Goal: Information Seeking & Learning: Learn about a topic

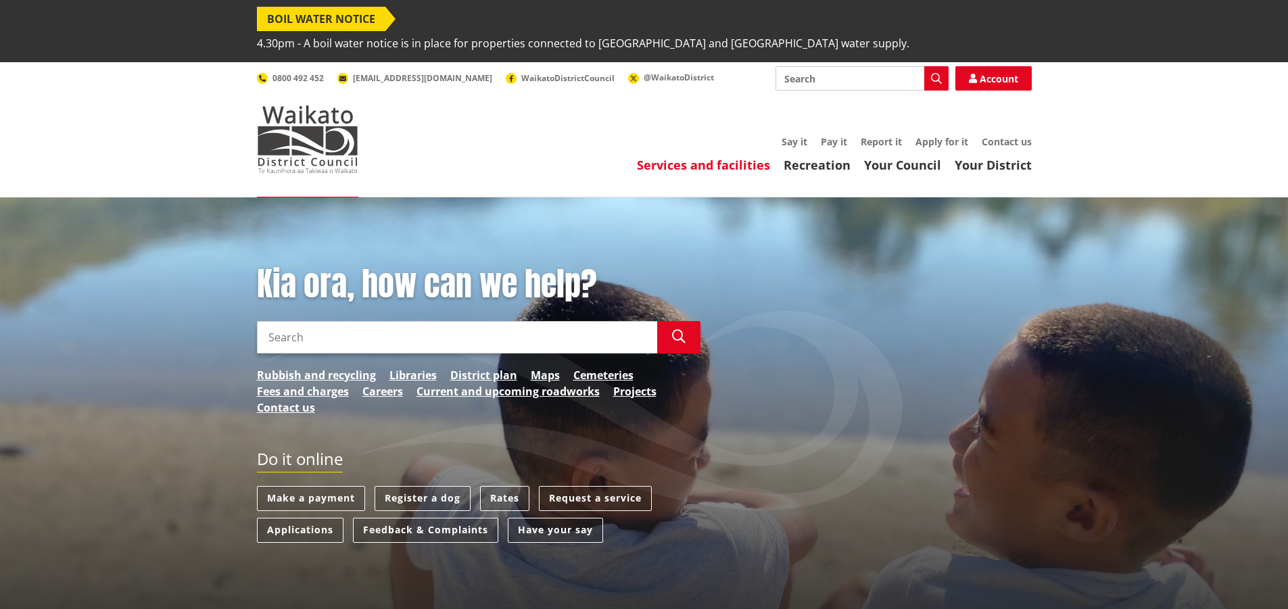
click at [754, 157] on link "Services and facilities" at bounding box center [703, 165] width 133 height 16
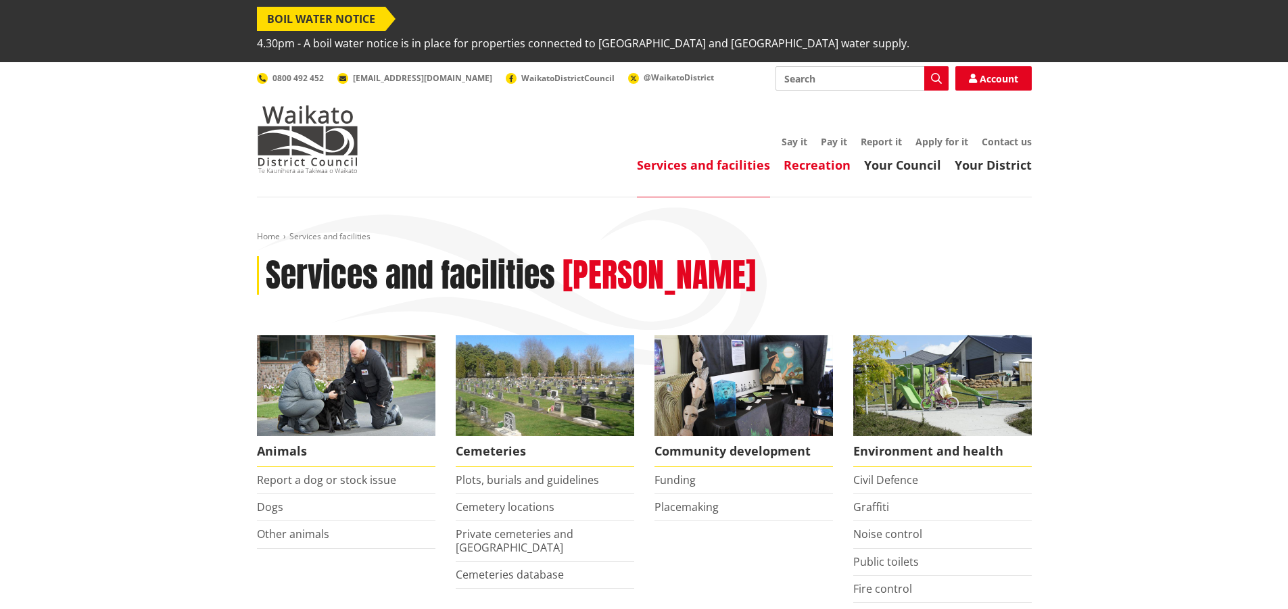
click at [813, 157] on link "Recreation" at bounding box center [816, 165] width 67 height 16
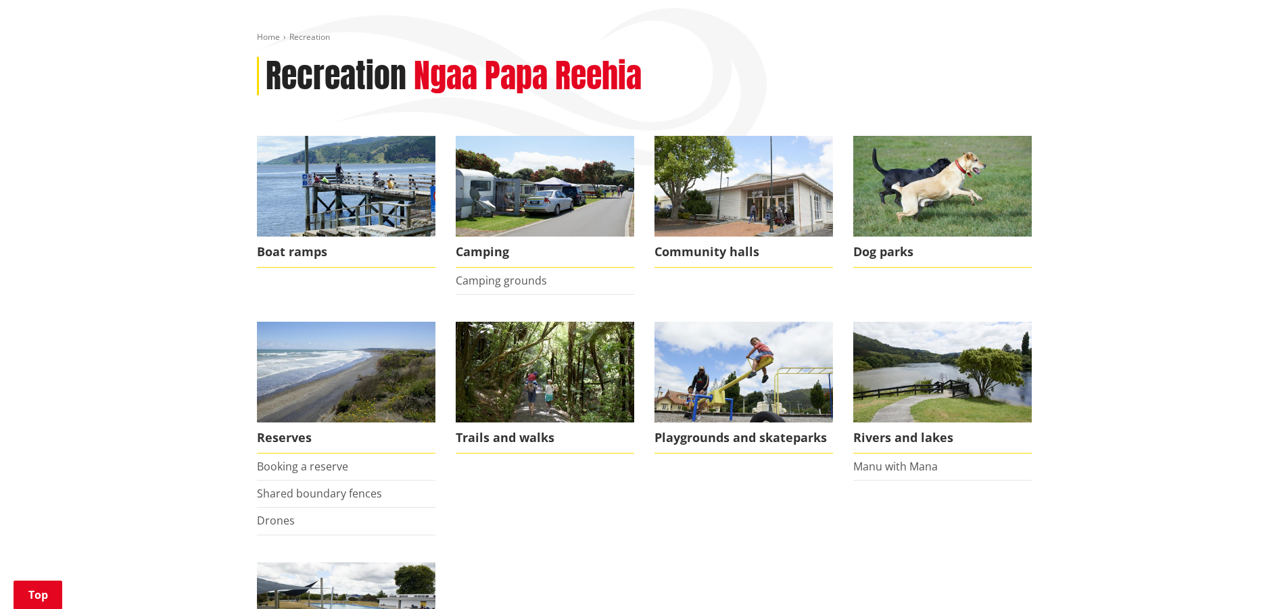
scroll to position [203, 0]
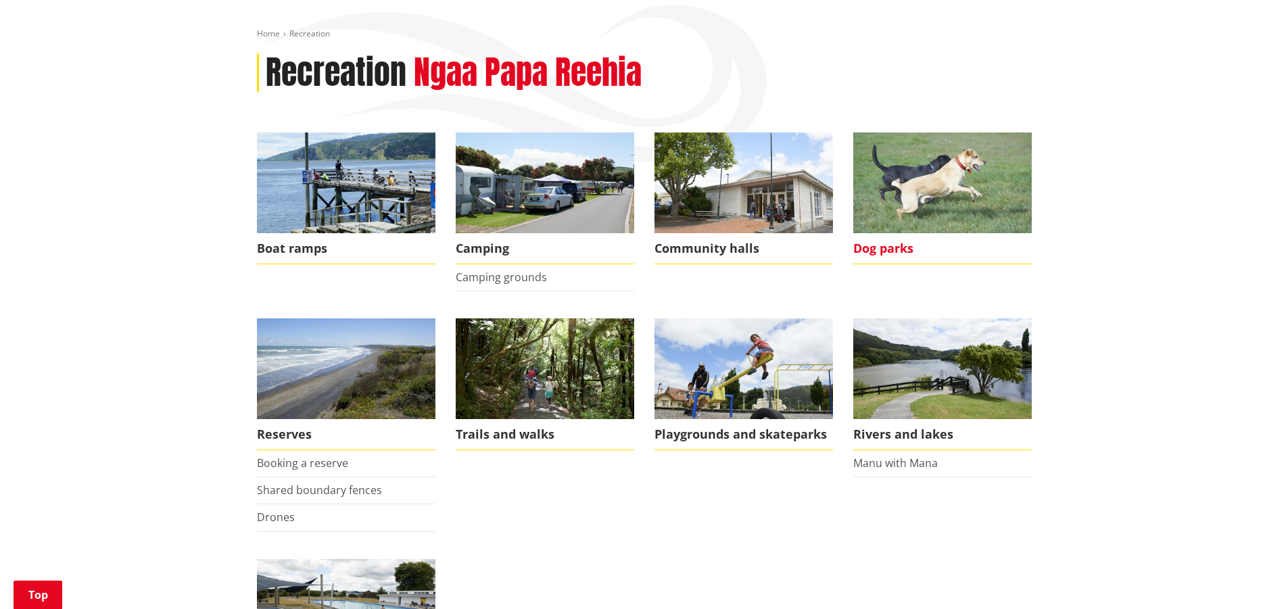
click at [893, 233] on span "Dog parks" at bounding box center [942, 248] width 178 height 31
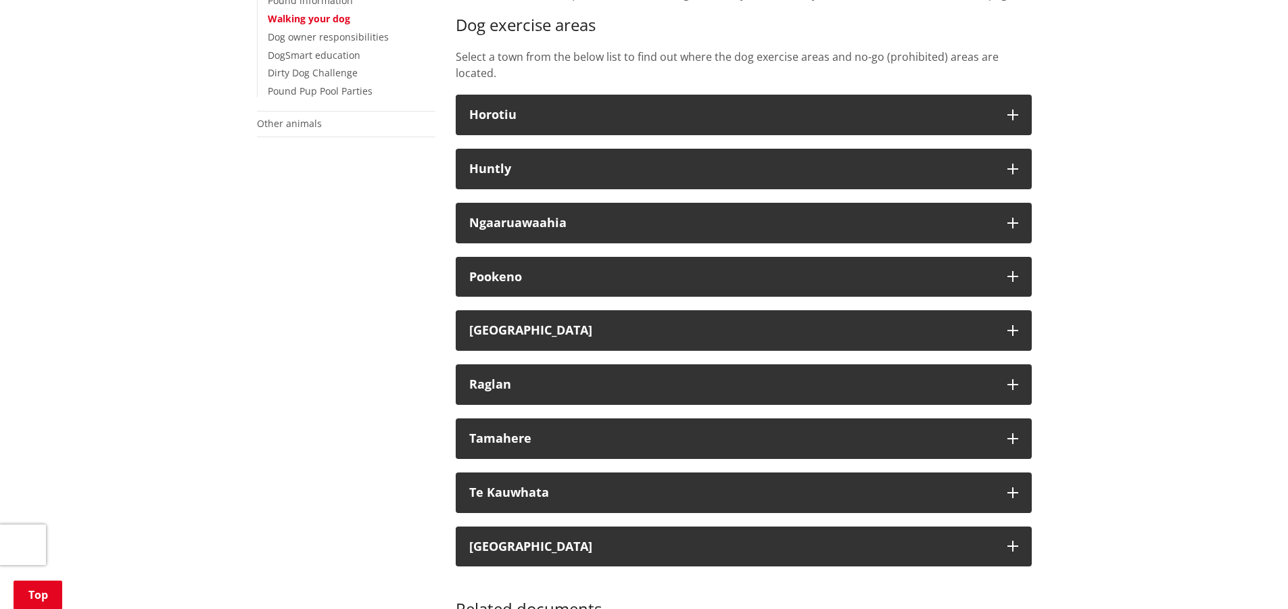
scroll to position [473, 0]
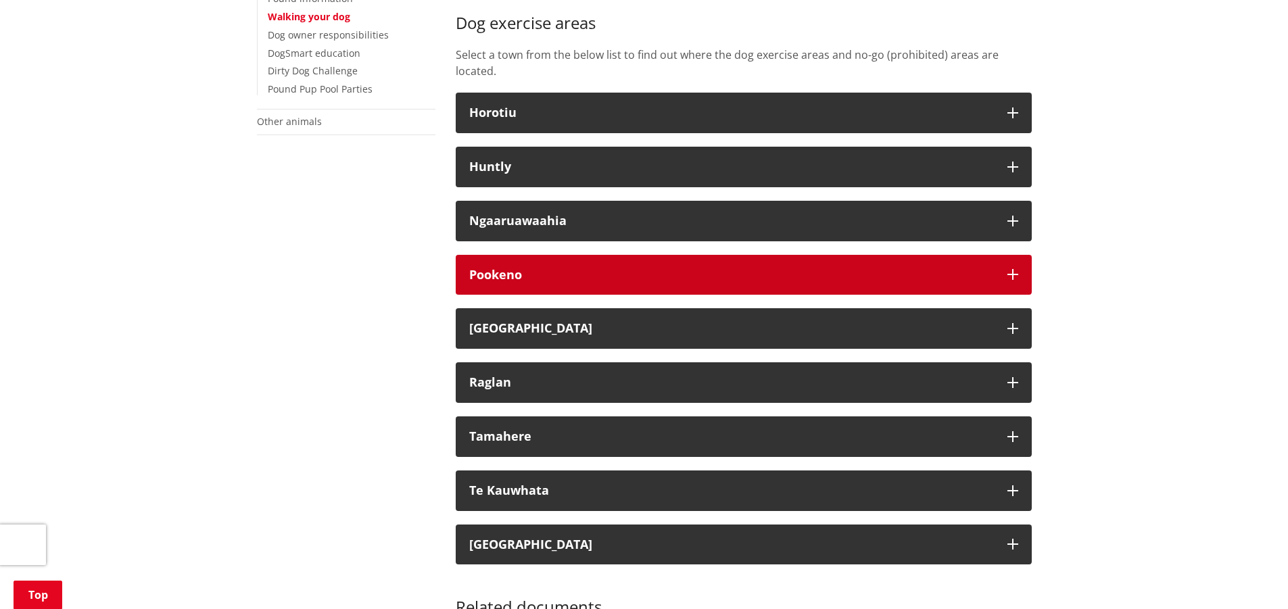
click at [1011, 269] on icon "button" at bounding box center [1012, 274] width 11 height 11
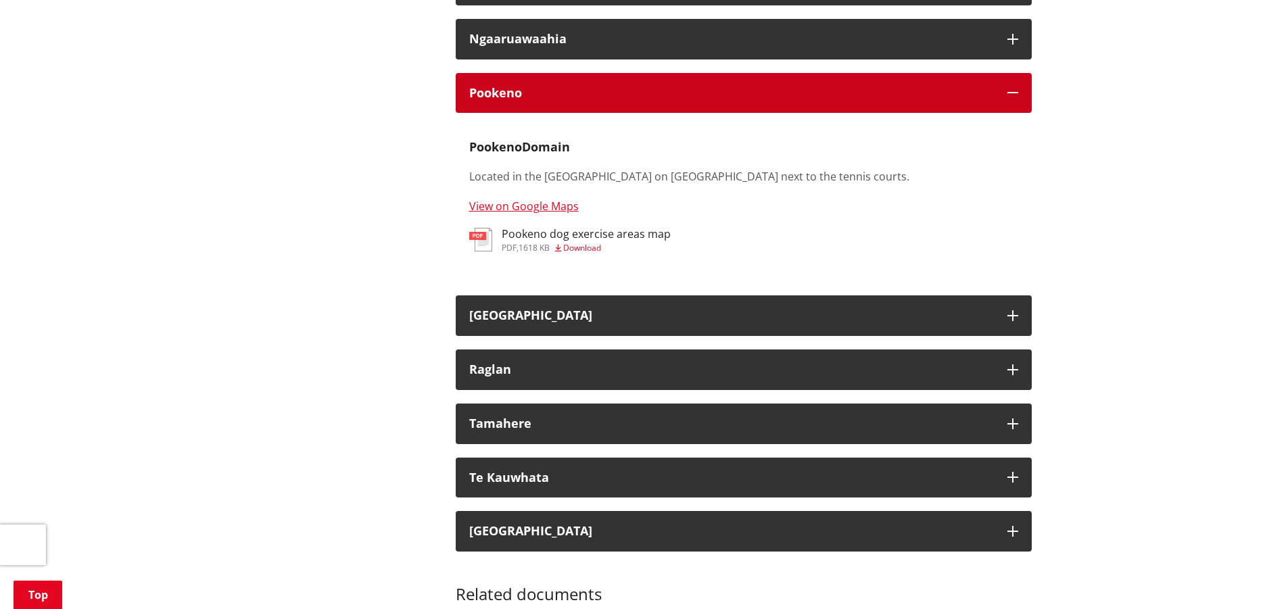
scroll to position [659, 0]
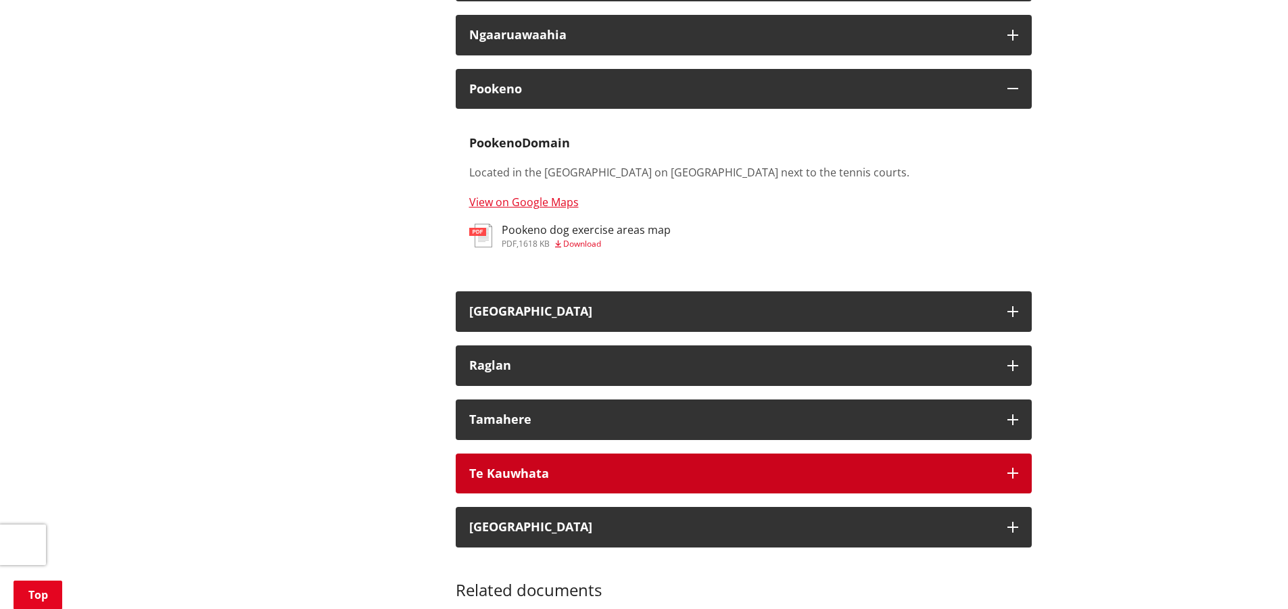
click at [1013, 468] on icon "button" at bounding box center [1012, 473] width 11 height 11
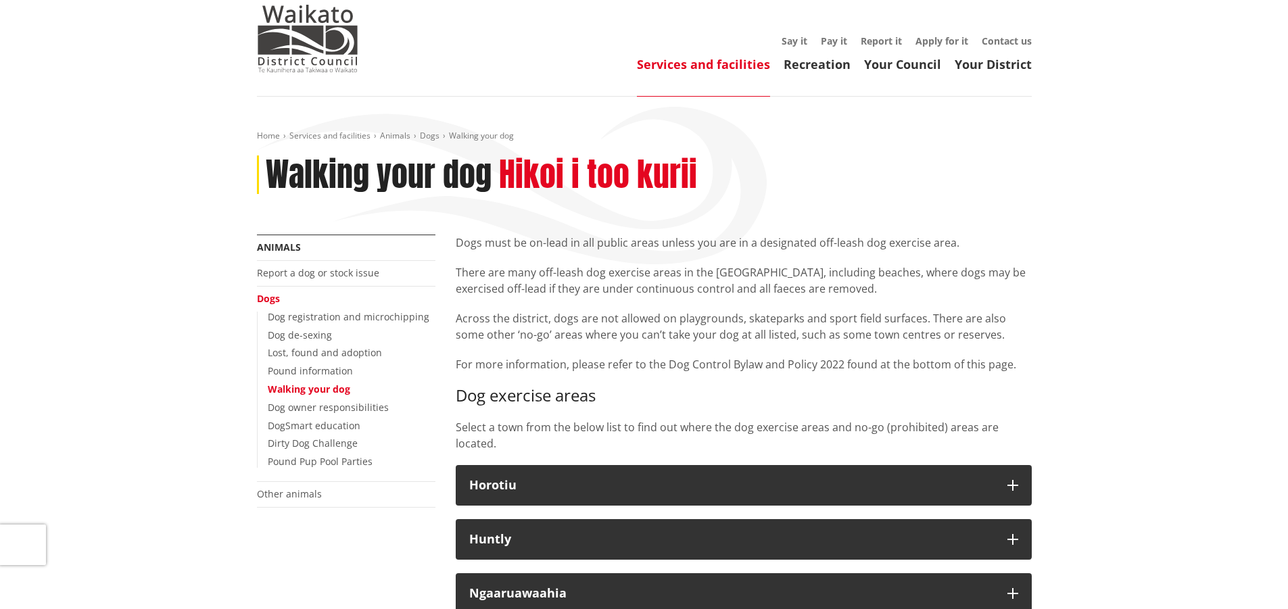
scroll to position [51, 0]
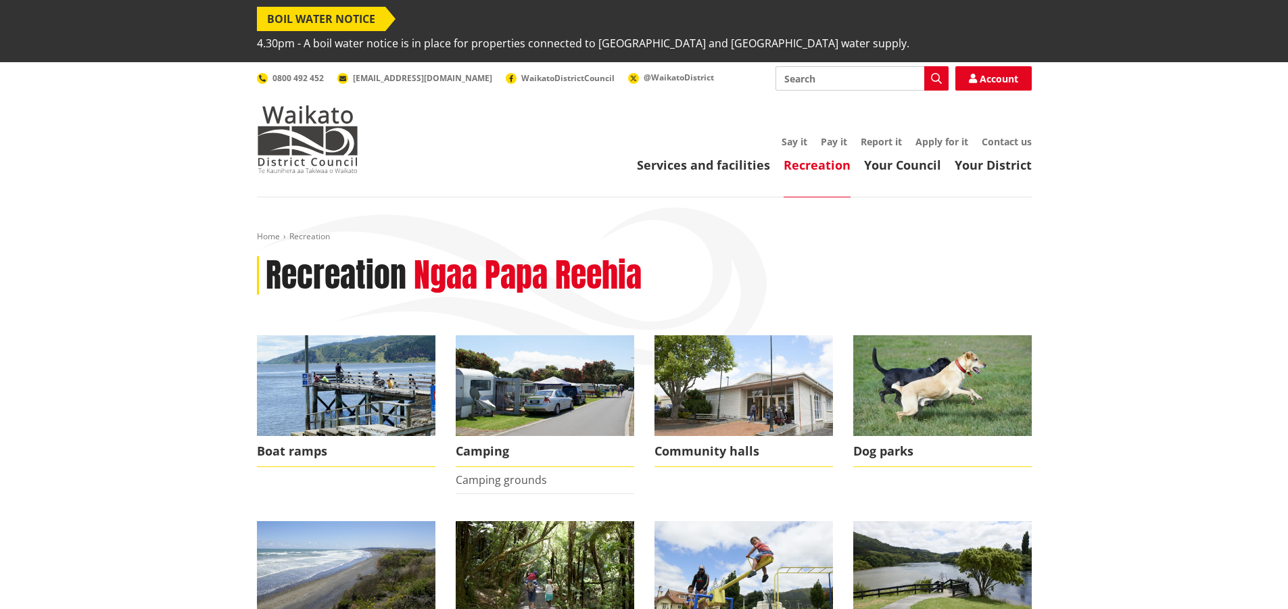
scroll to position [203, 0]
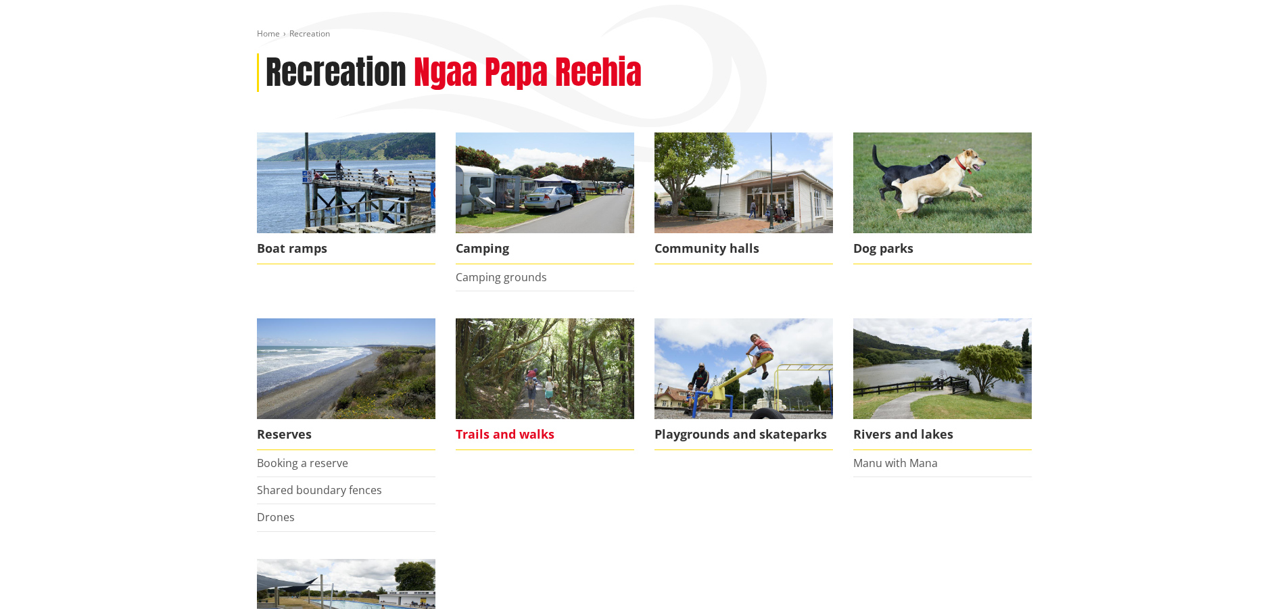
click at [544, 342] on img at bounding box center [545, 368] width 178 height 101
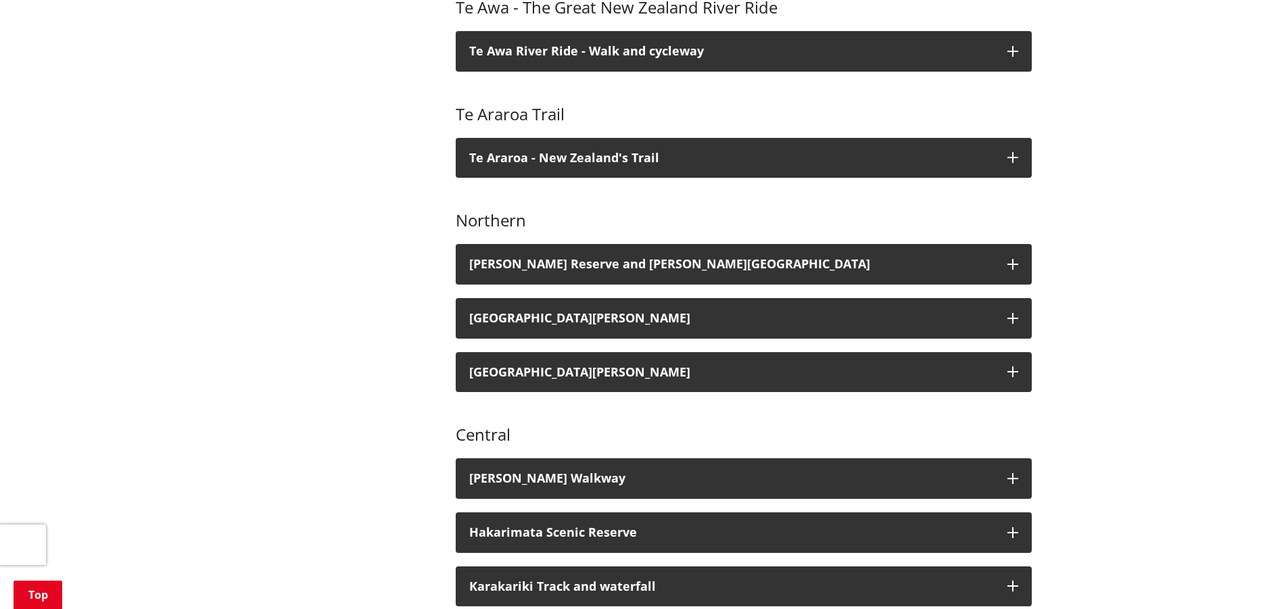
scroll to position [676, 0]
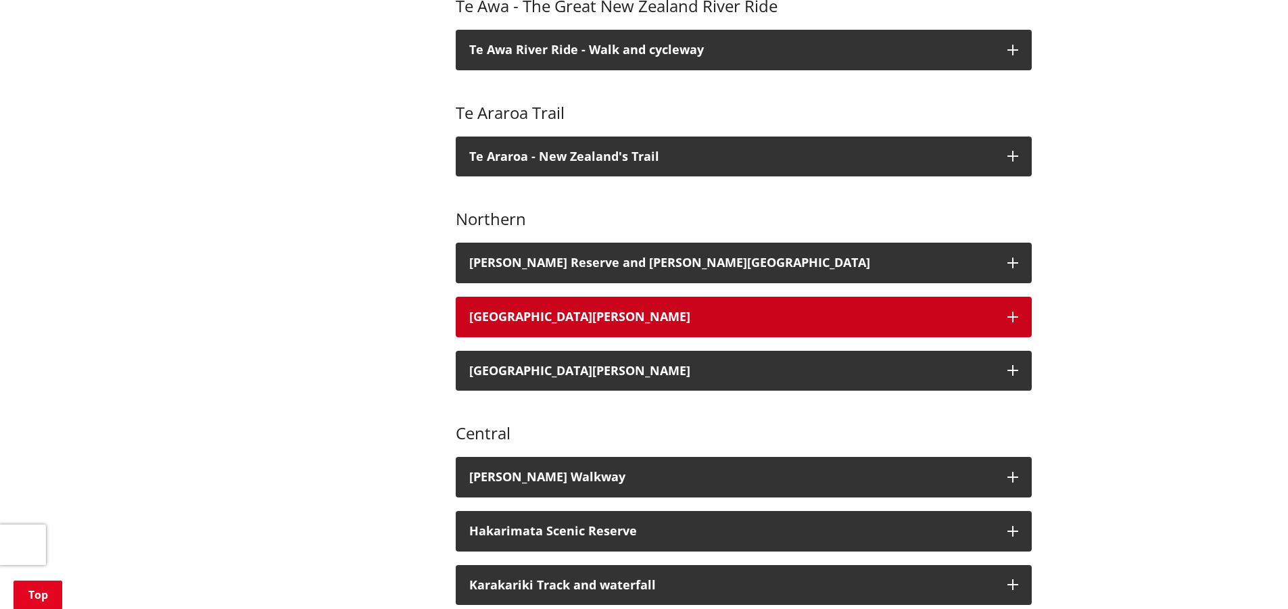
click at [1012, 312] on icon "button" at bounding box center [1012, 317] width 11 height 11
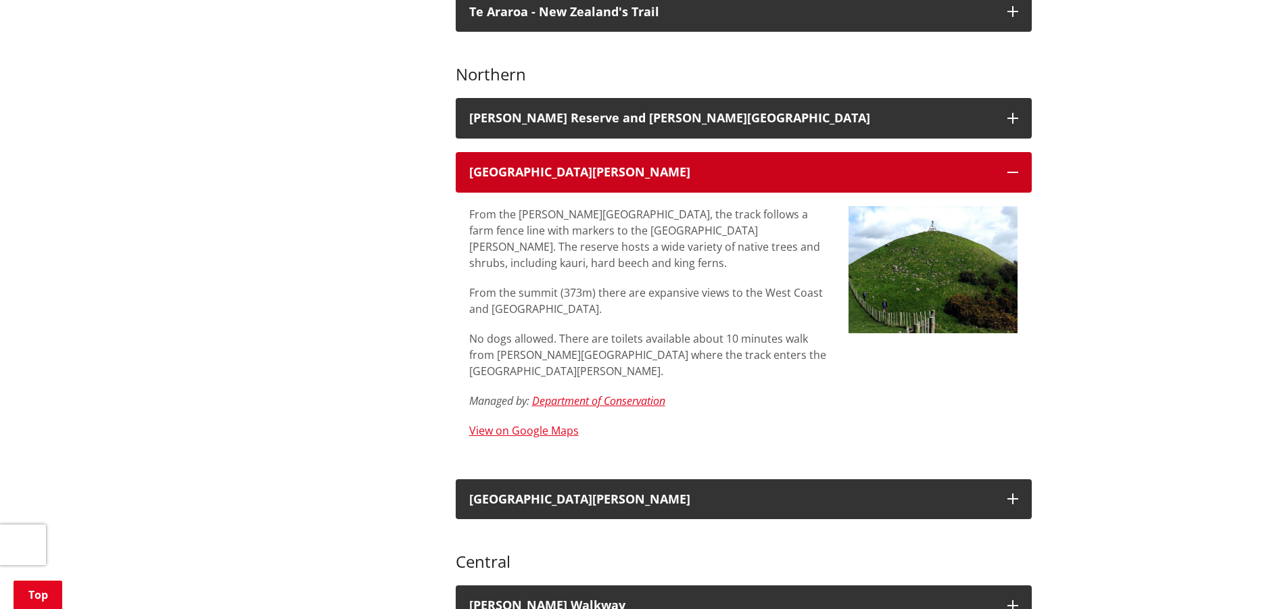
scroll to position [930, 0]
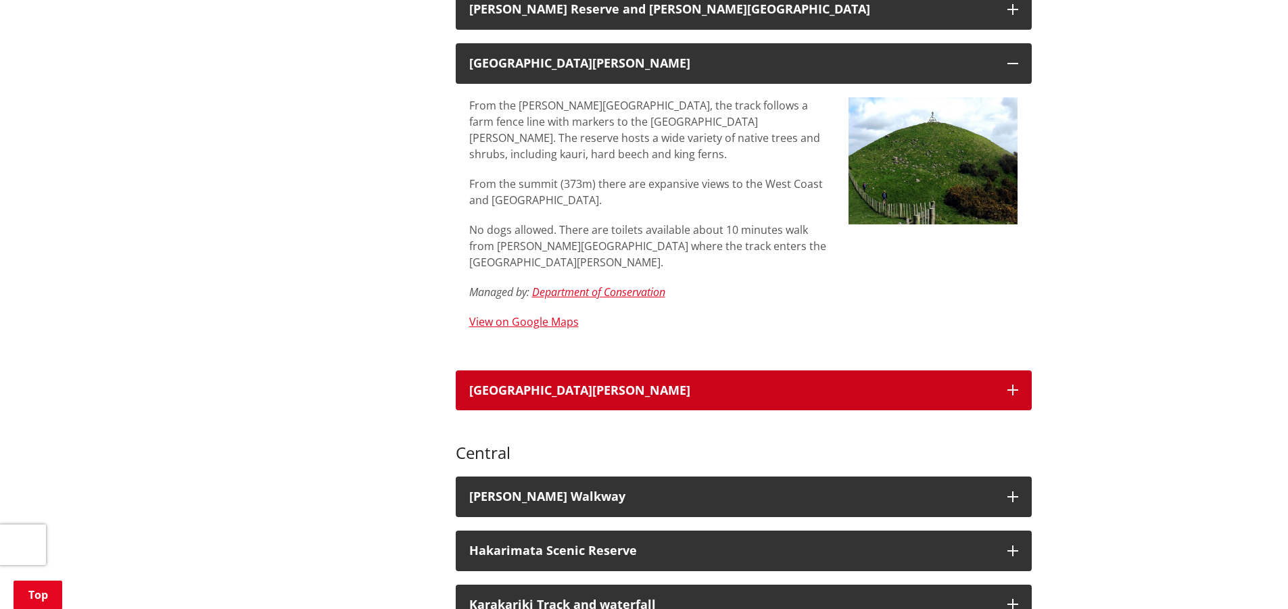
click at [1009, 385] on icon "button" at bounding box center [1012, 390] width 11 height 11
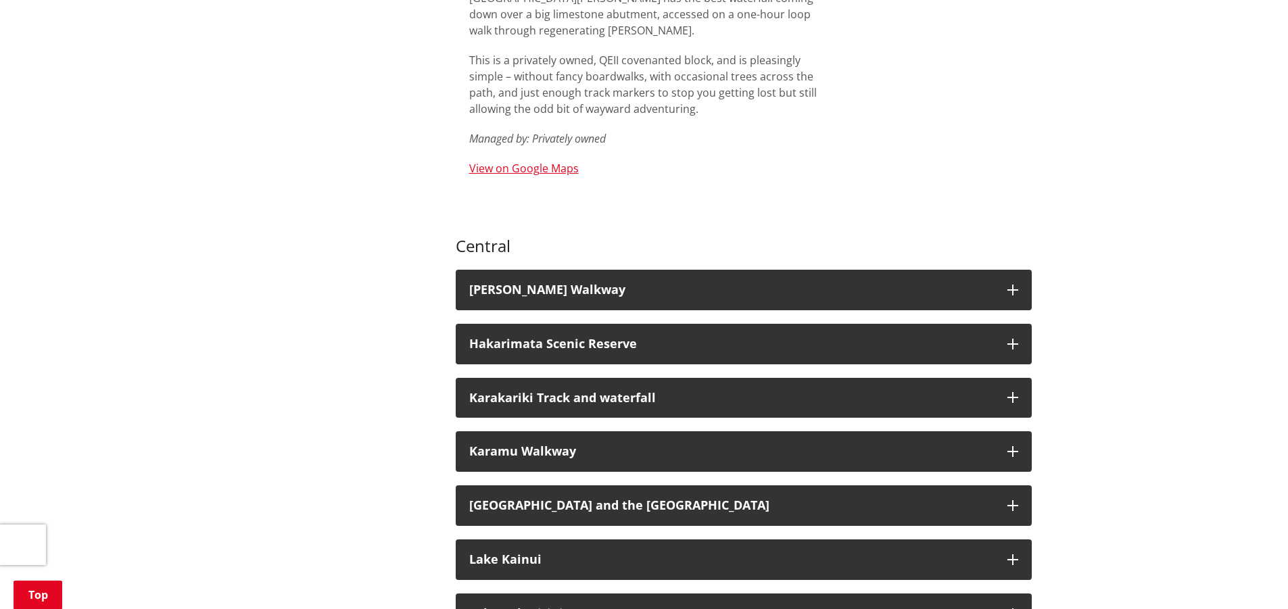
scroll to position [1386, 0]
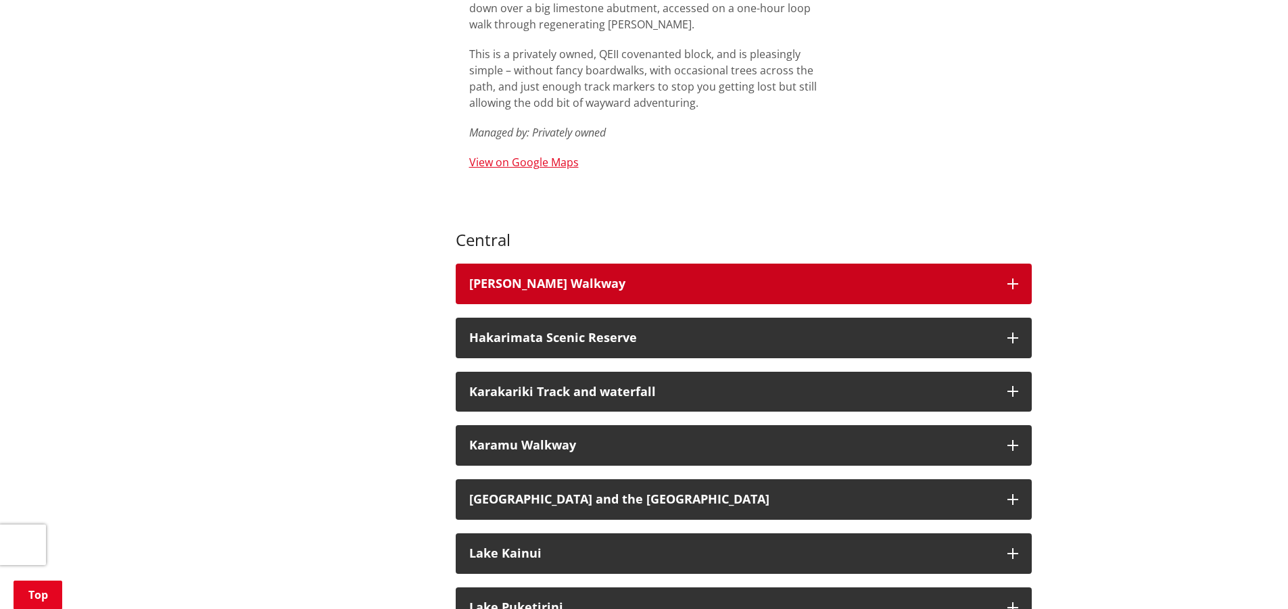
click at [1010, 279] on icon "button" at bounding box center [1012, 284] width 11 height 11
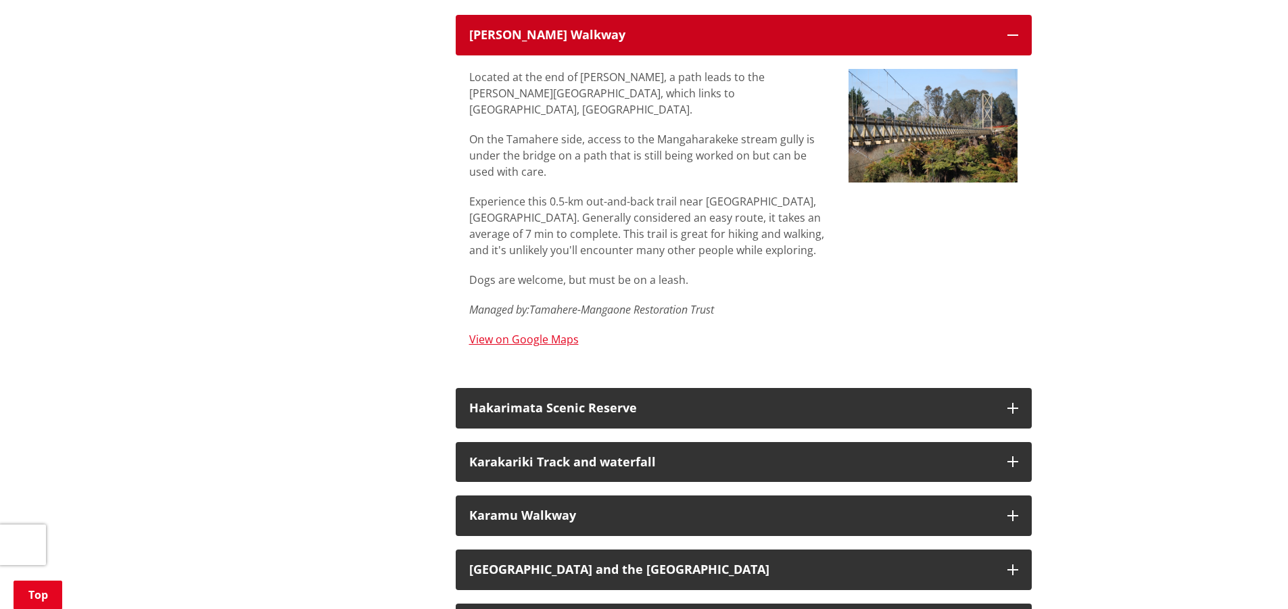
scroll to position [1639, 0]
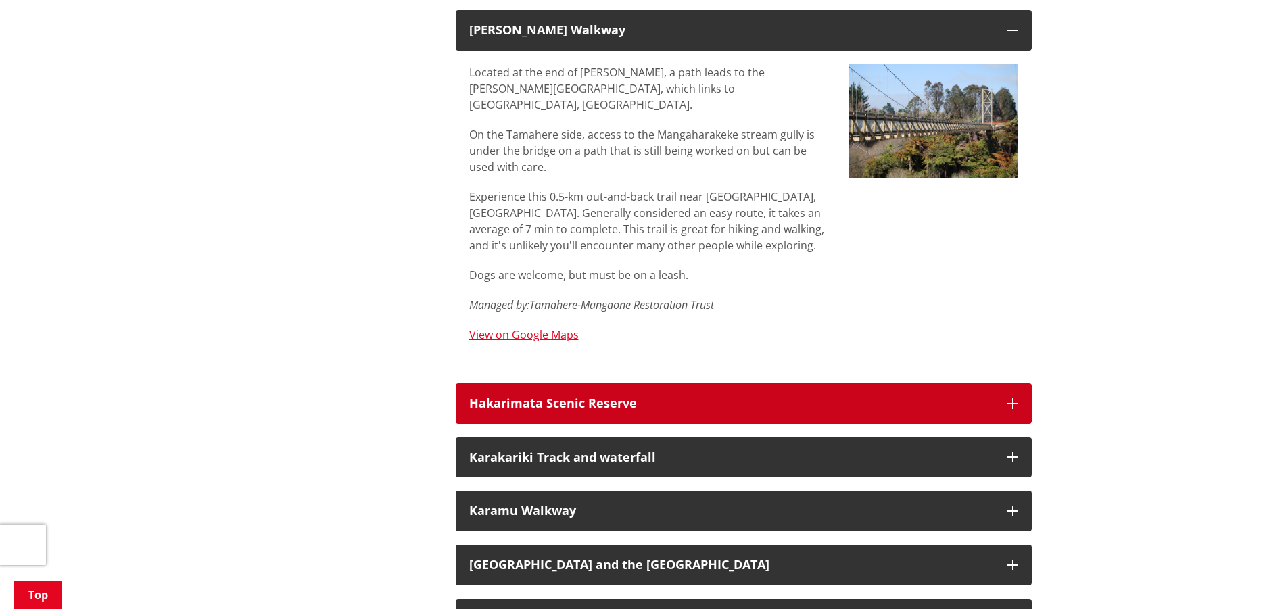
click at [1015, 398] on icon "button" at bounding box center [1012, 403] width 11 height 11
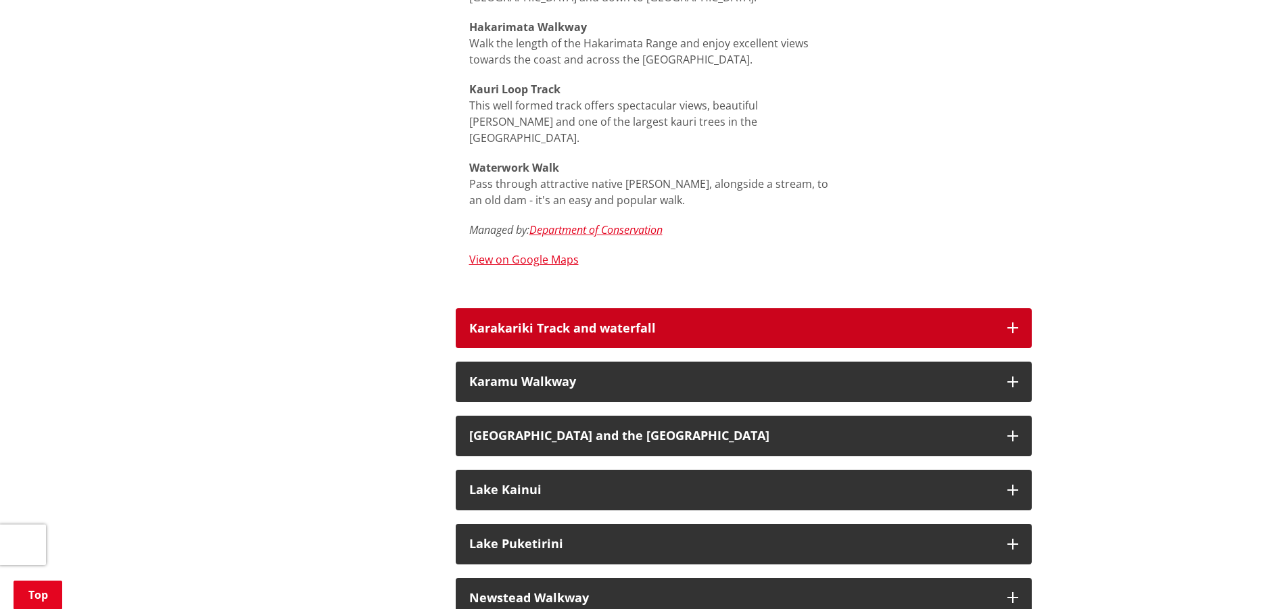
scroll to position [2349, 0]
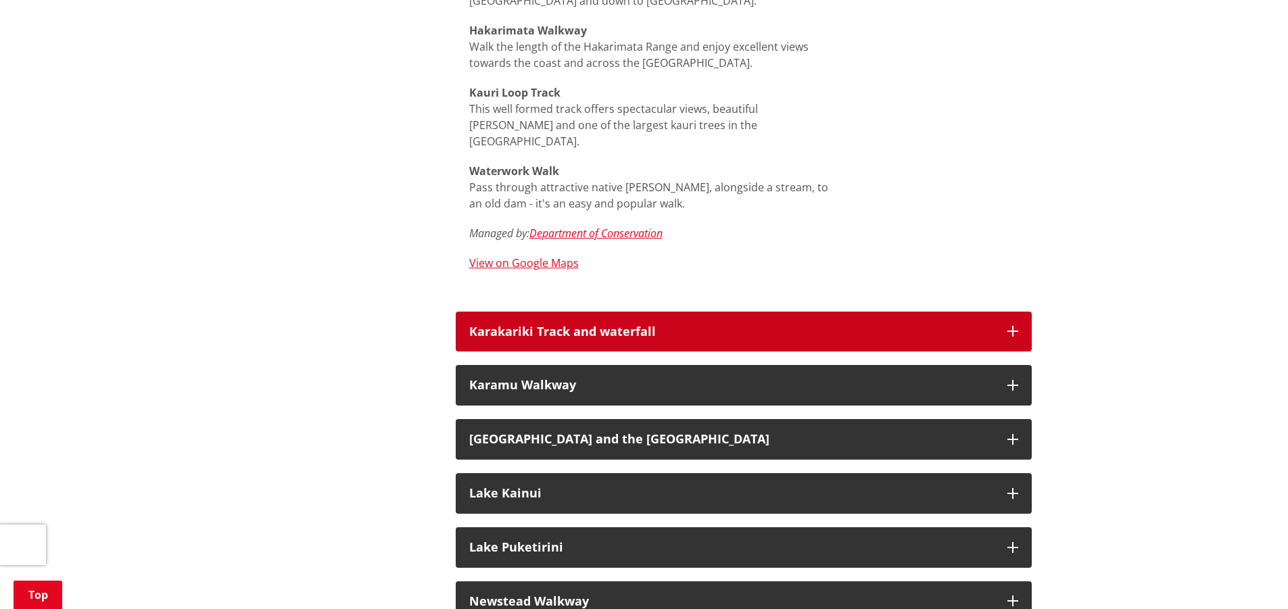
click at [1015, 326] on icon "button" at bounding box center [1012, 331] width 11 height 11
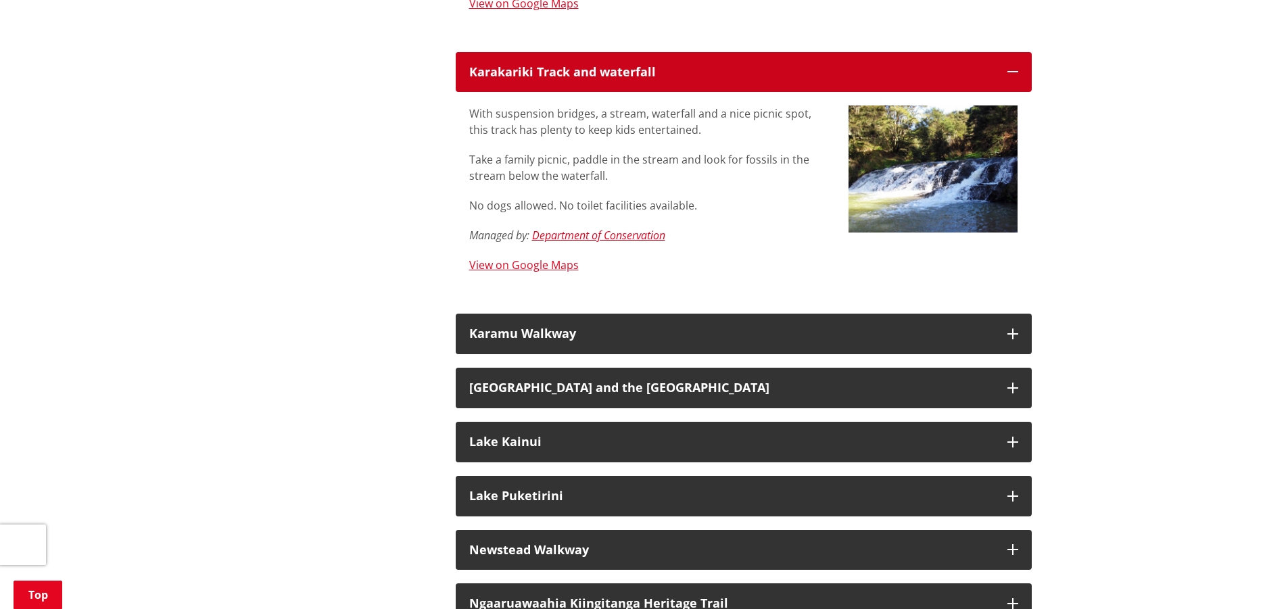
scroll to position [2636, 0]
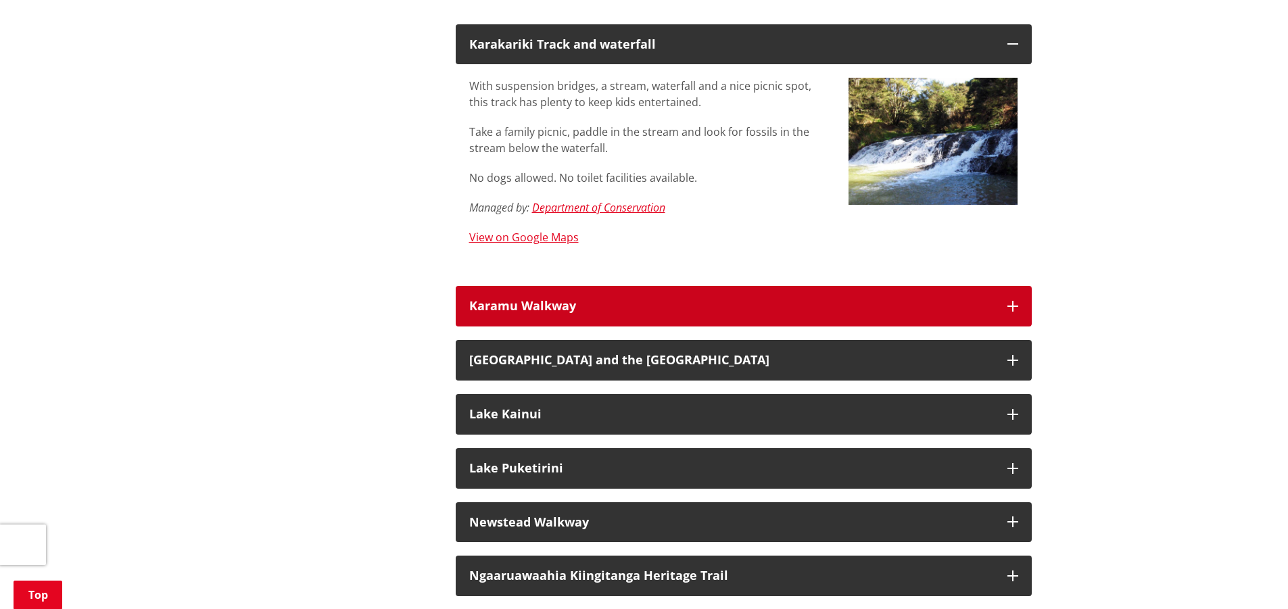
click at [1008, 301] on icon "button" at bounding box center [1012, 306] width 11 height 11
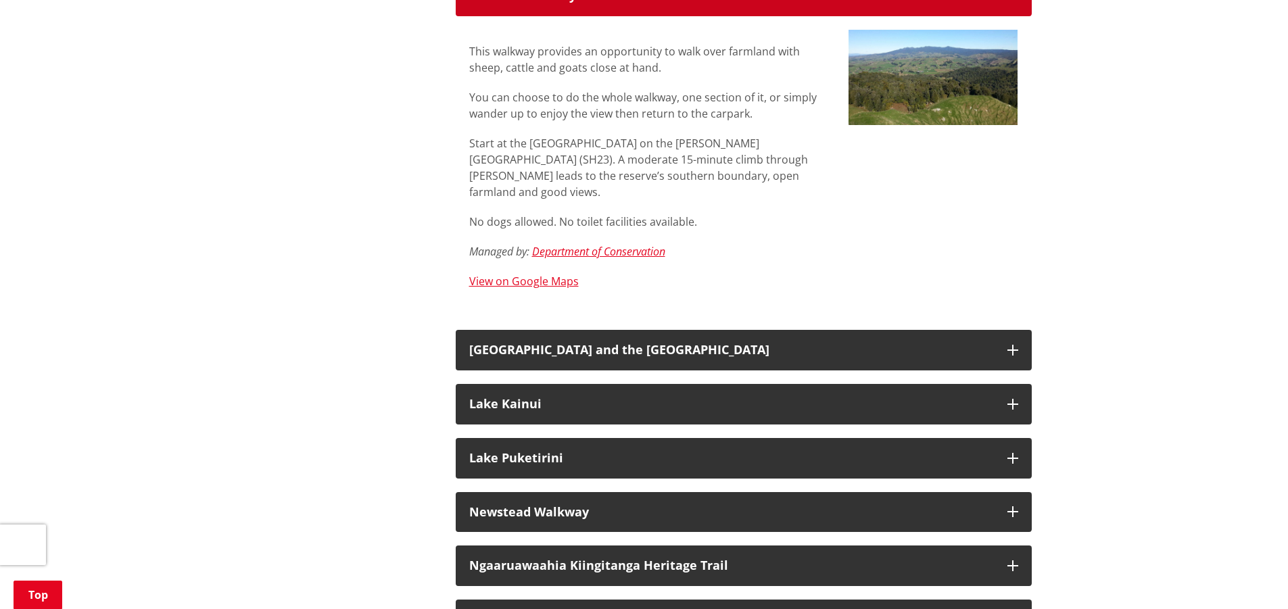
scroll to position [2958, 0]
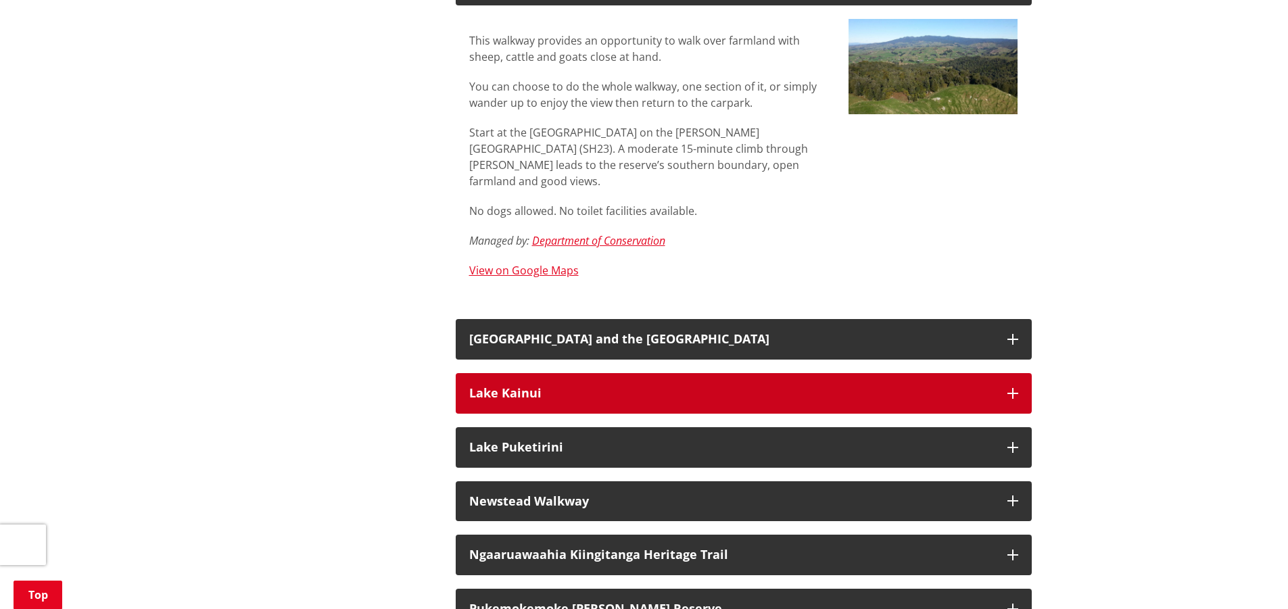
click at [1018, 373] on button "Lake Kainui" at bounding box center [744, 393] width 576 height 41
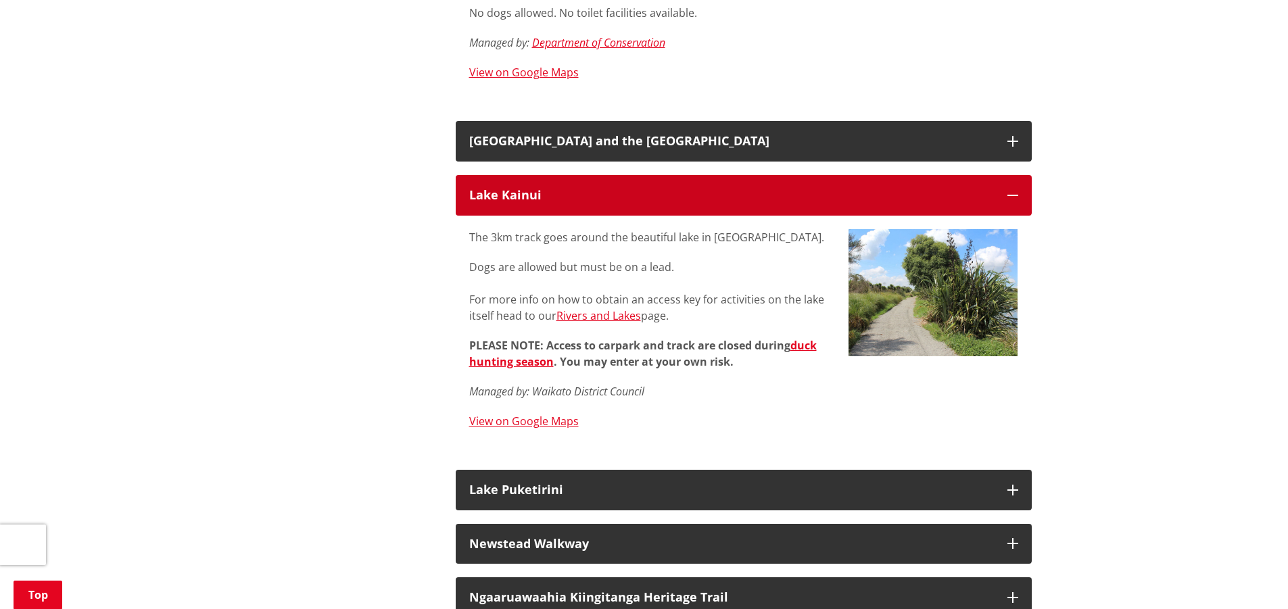
scroll to position [3160, 0]
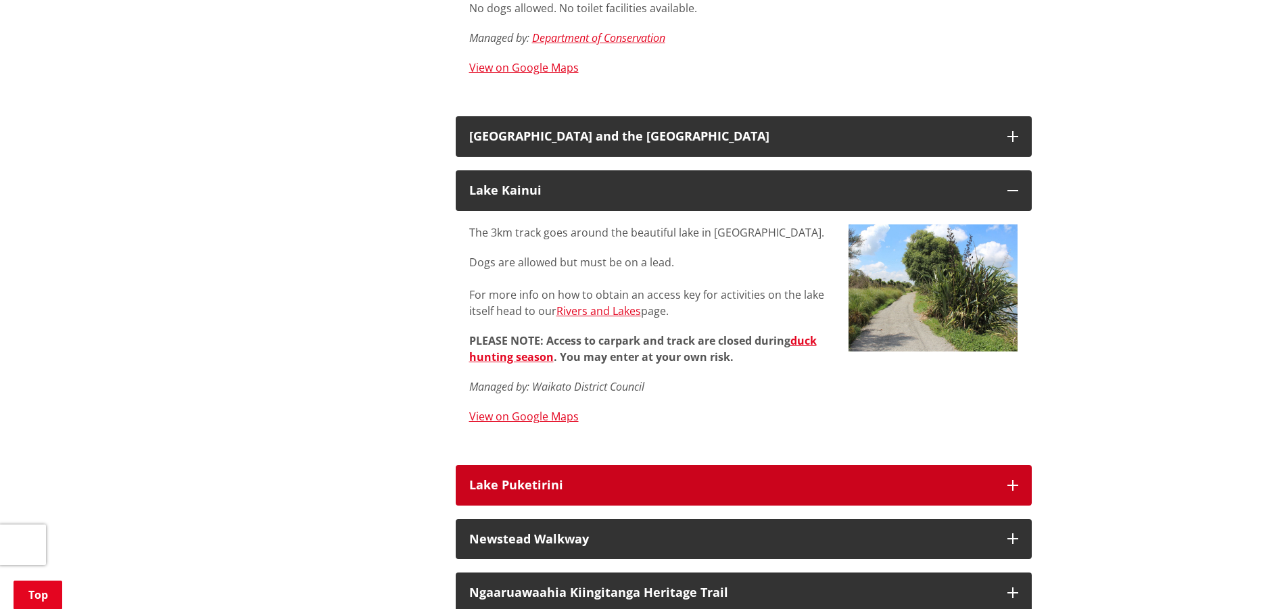
click at [1001, 465] on button "Lake Puketirini" at bounding box center [744, 485] width 576 height 41
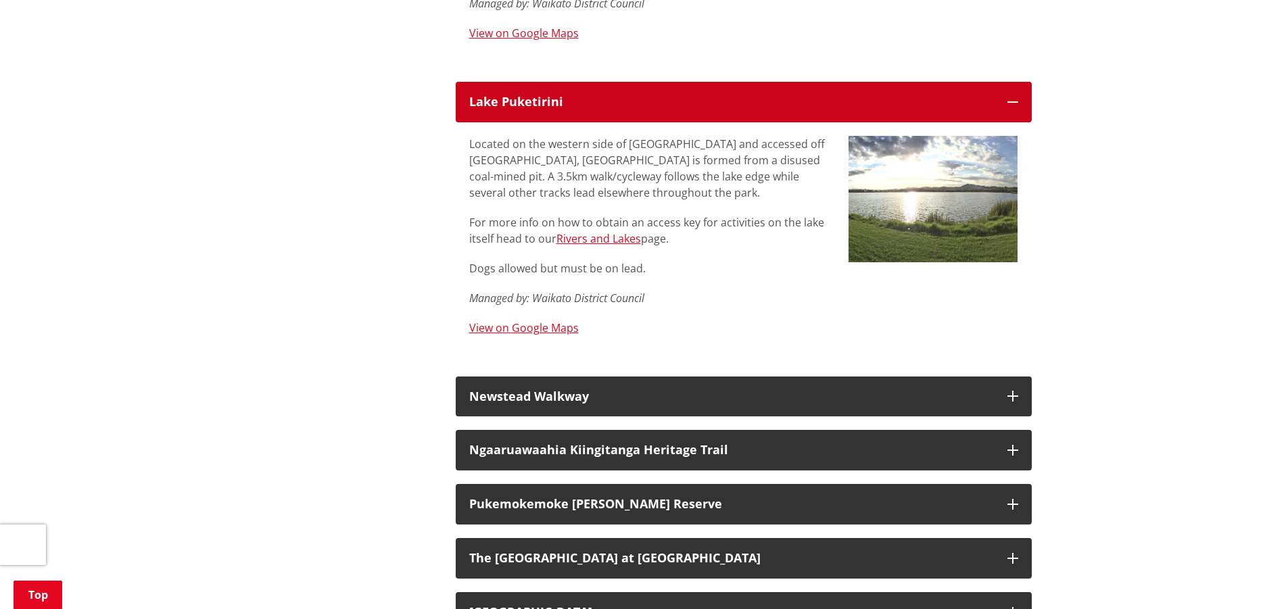
scroll to position [3600, 0]
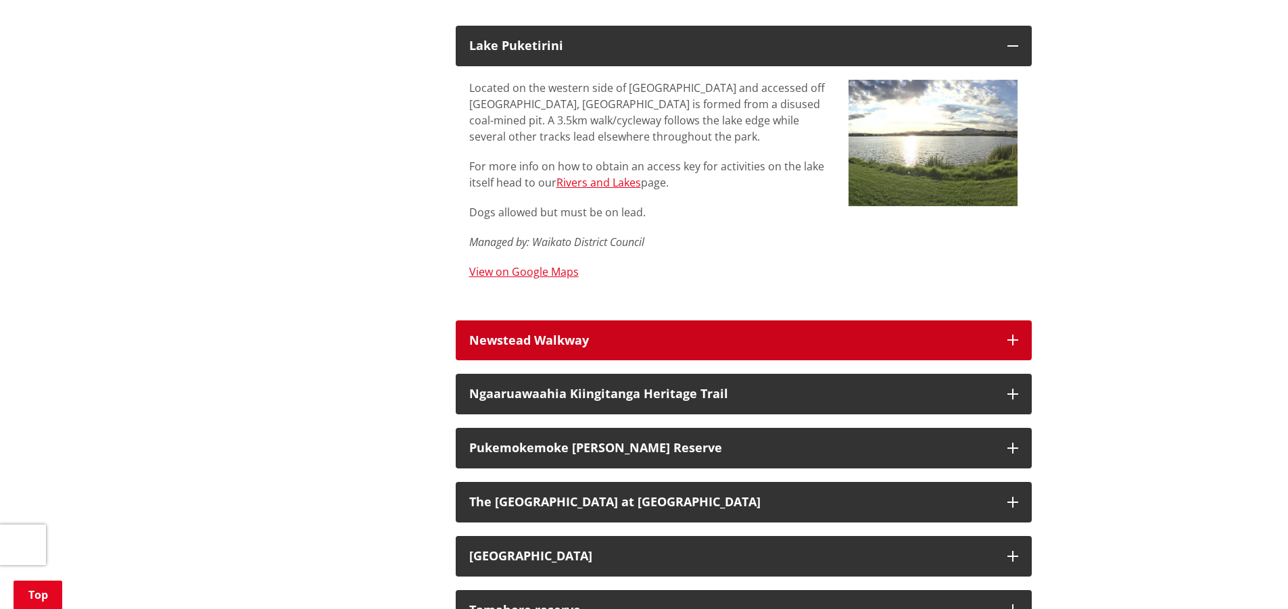
click at [1016, 335] on icon "button" at bounding box center [1012, 340] width 11 height 11
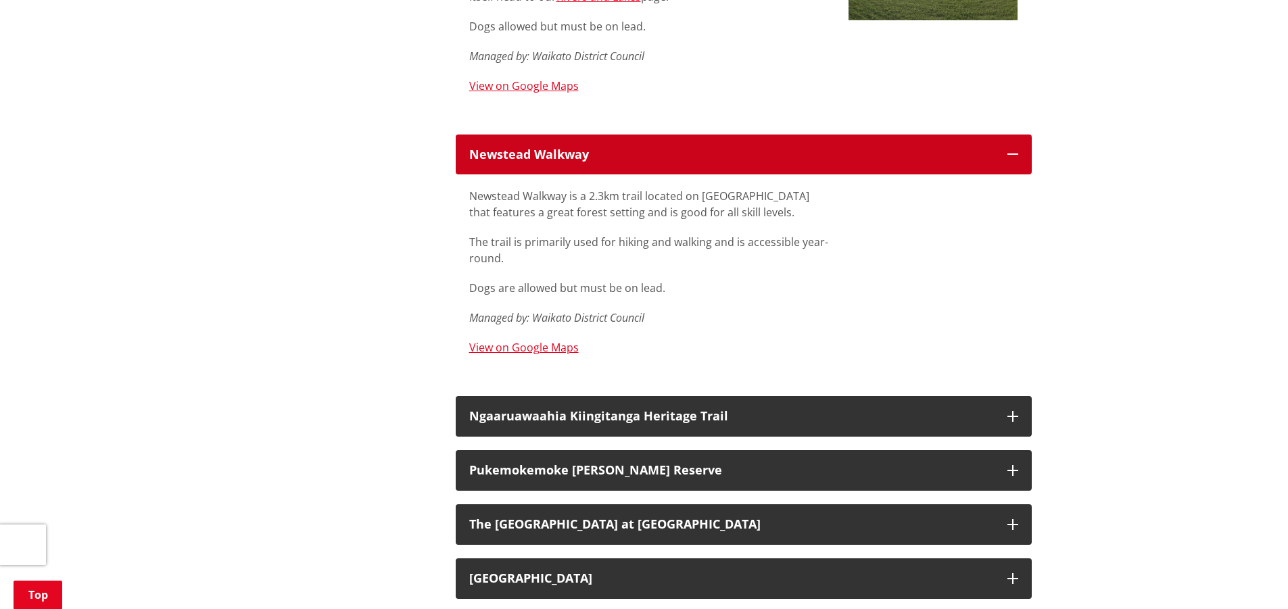
scroll to position [3870, 0]
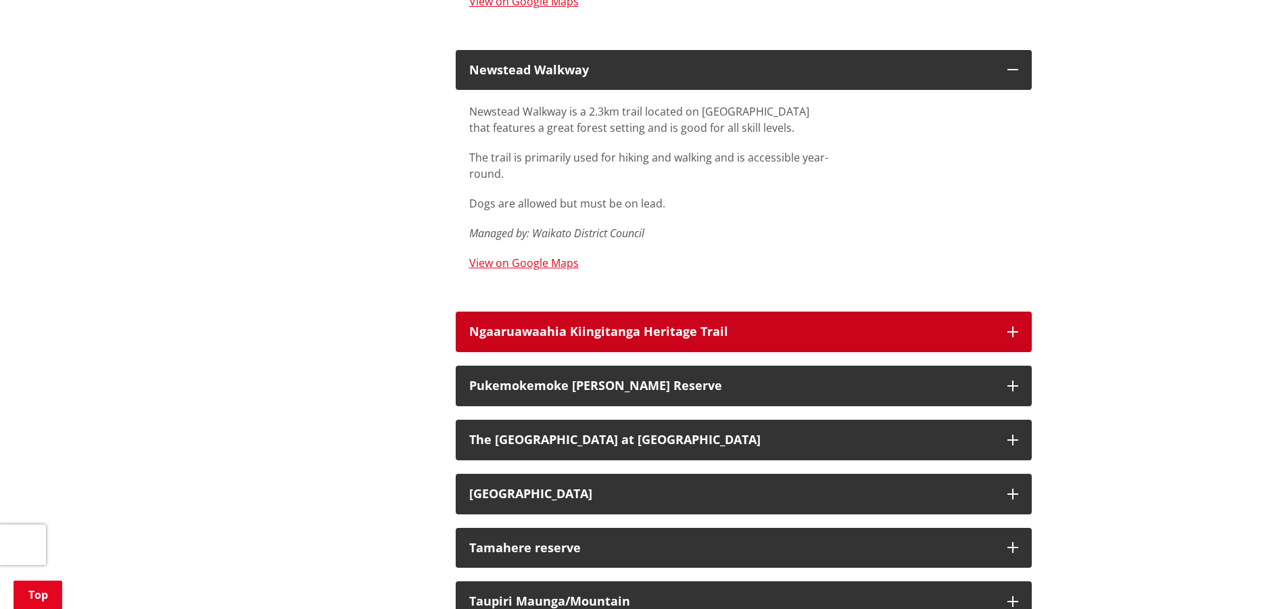
click at [1013, 327] on icon "button" at bounding box center [1012, 332] width 11 height 11
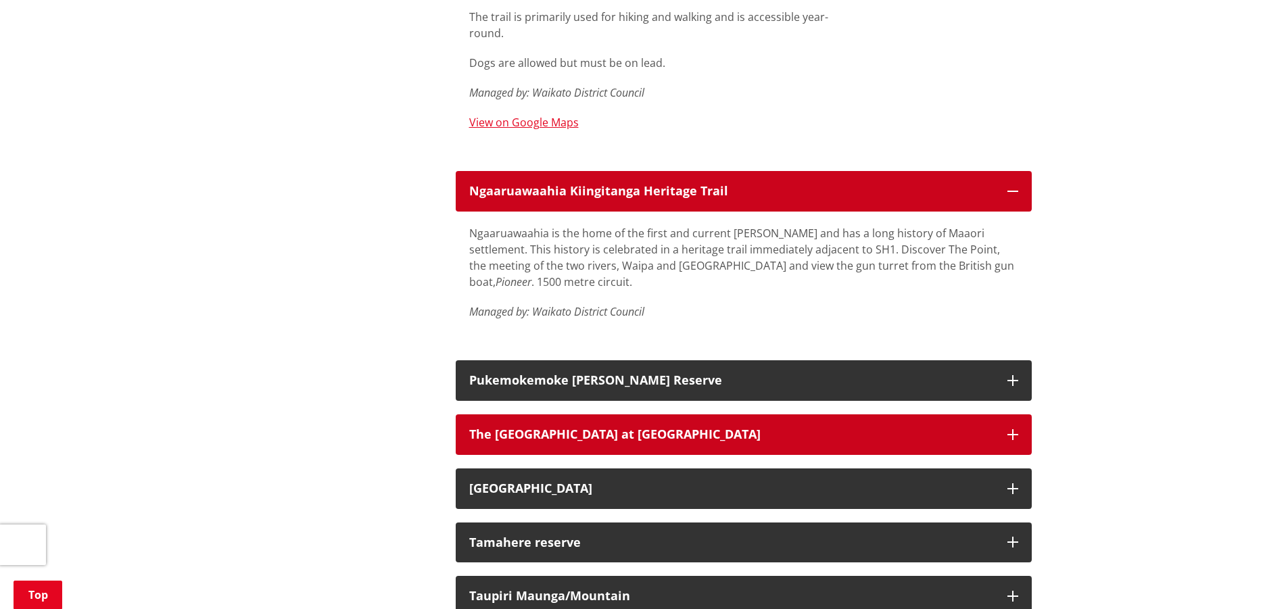
scroll to position [4022, 0]
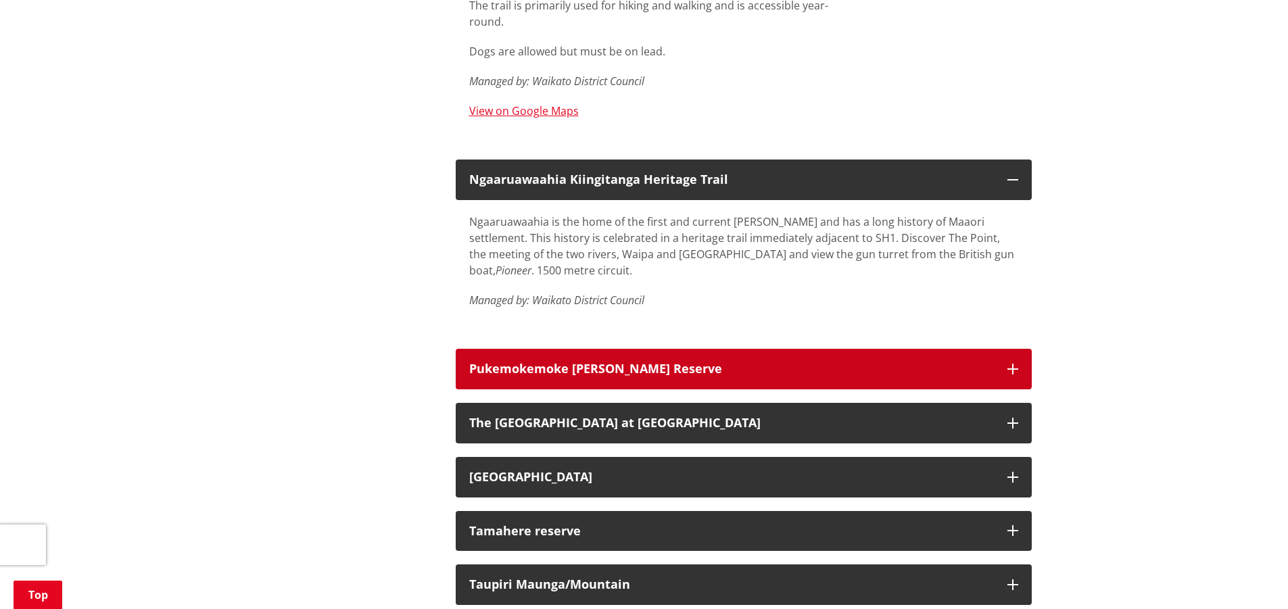
click at [1011, 364] on icon "button" at bounding box center [1012, 369] width 11 height 11
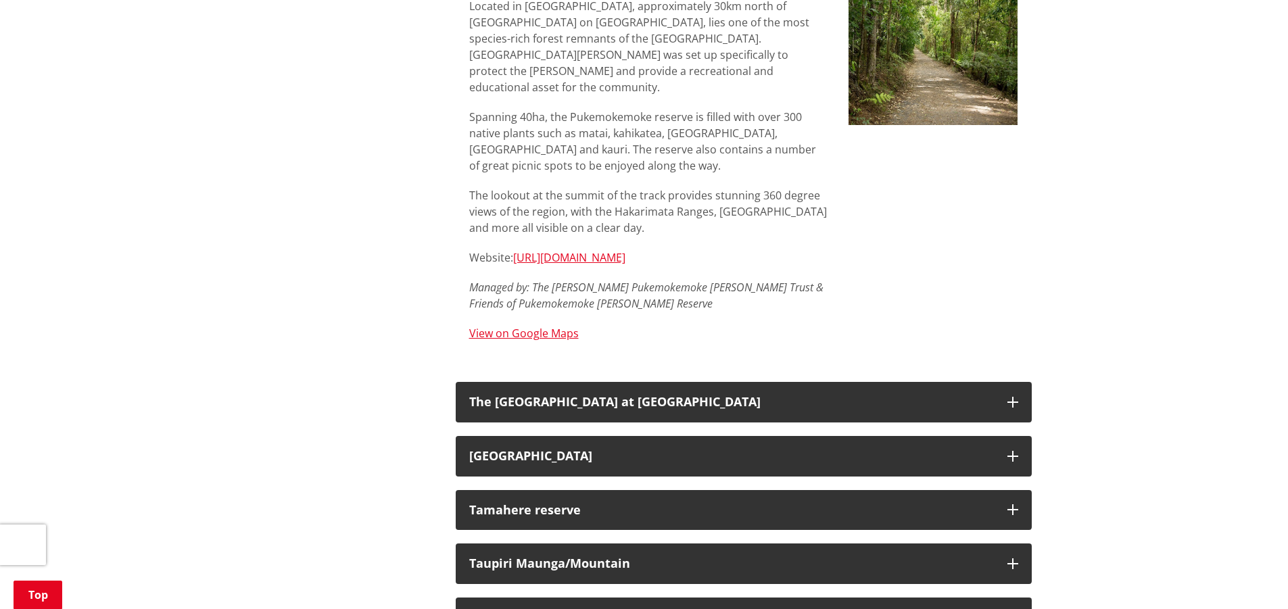
scroll to position [4428, 0]
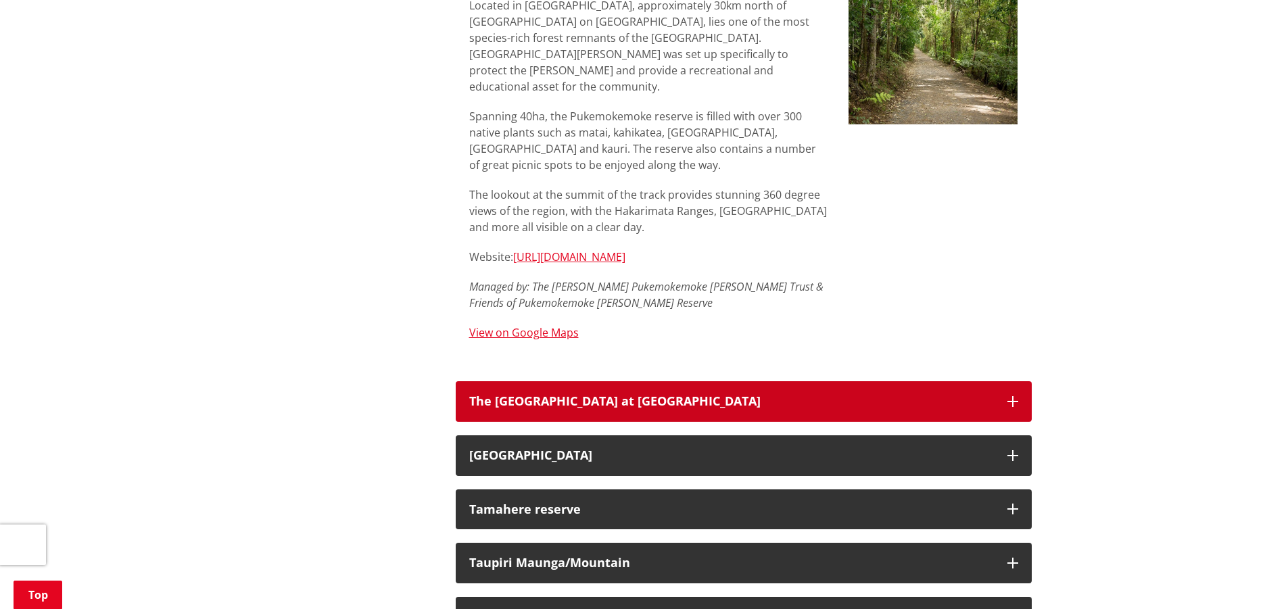
click at [1008, 396] on icon "button" at bounding box center [1012, 401] width 11 height 11
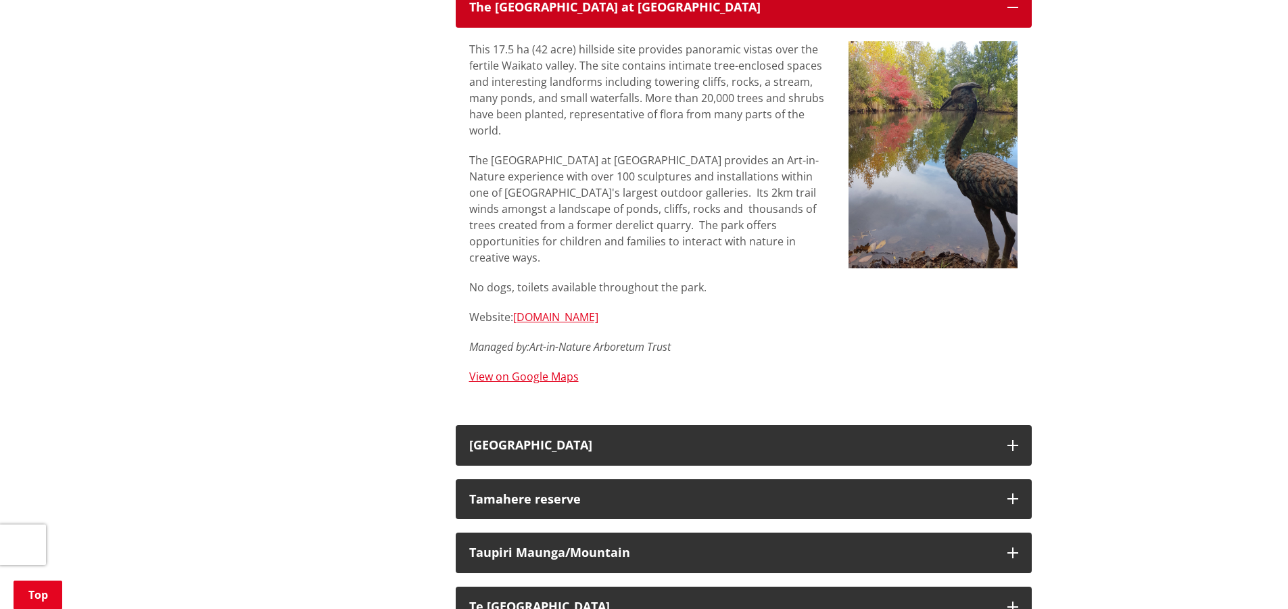
scroll to position [4850, 0]
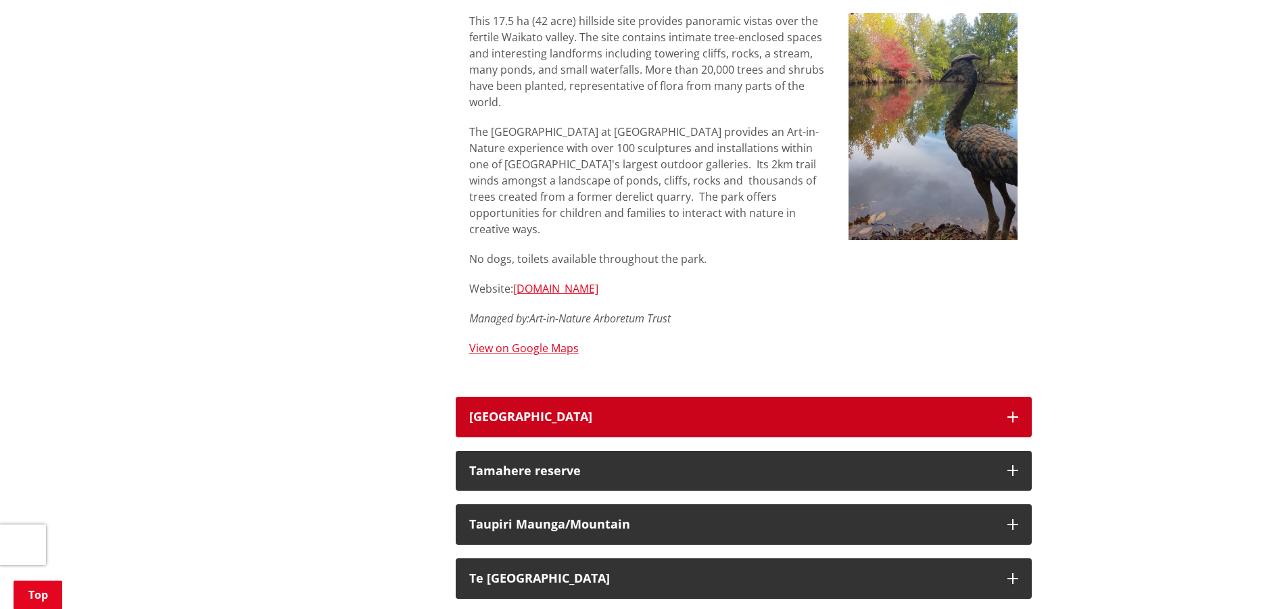
click at [1013, 412] on icon "button" at bounding box center [1012, 417] width 11 height 11
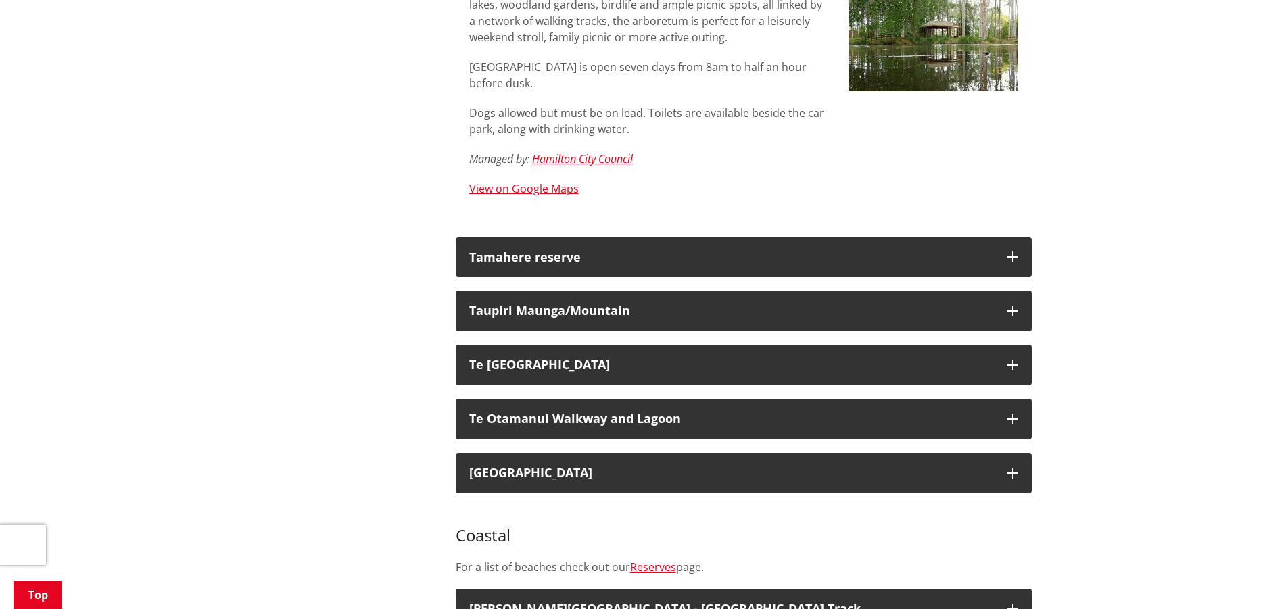
scroll to position [5340, 0]
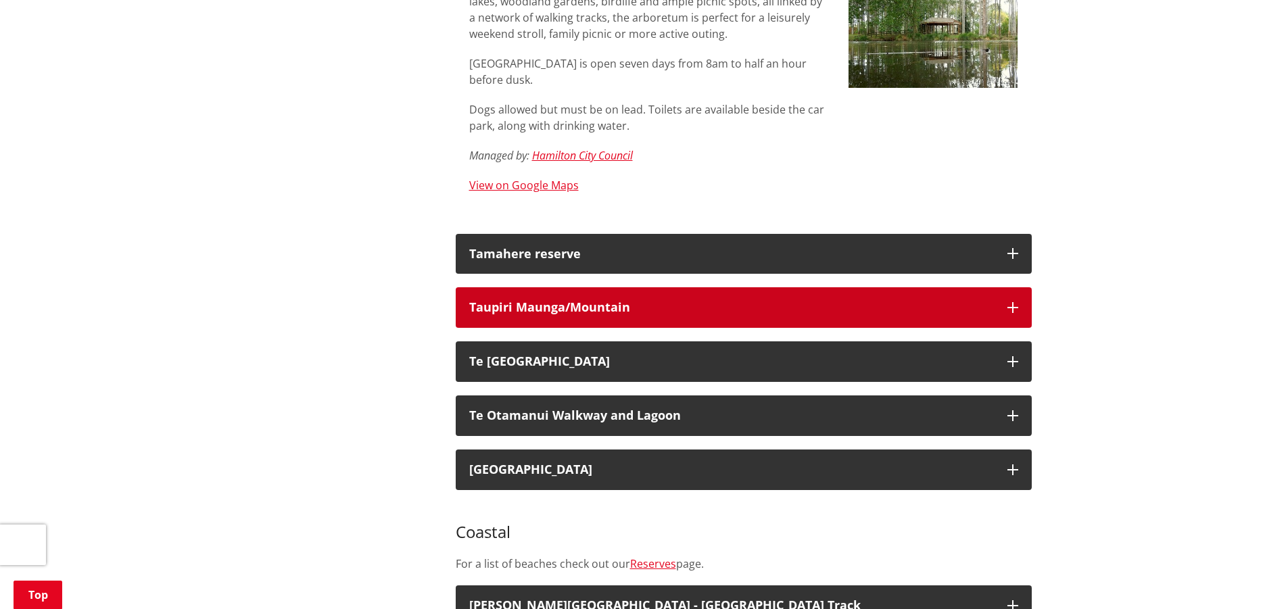
click at [1019, 287] on button "Taupiri Maunga/Mountain" at bounding box center [744, 307] width 576 height 41
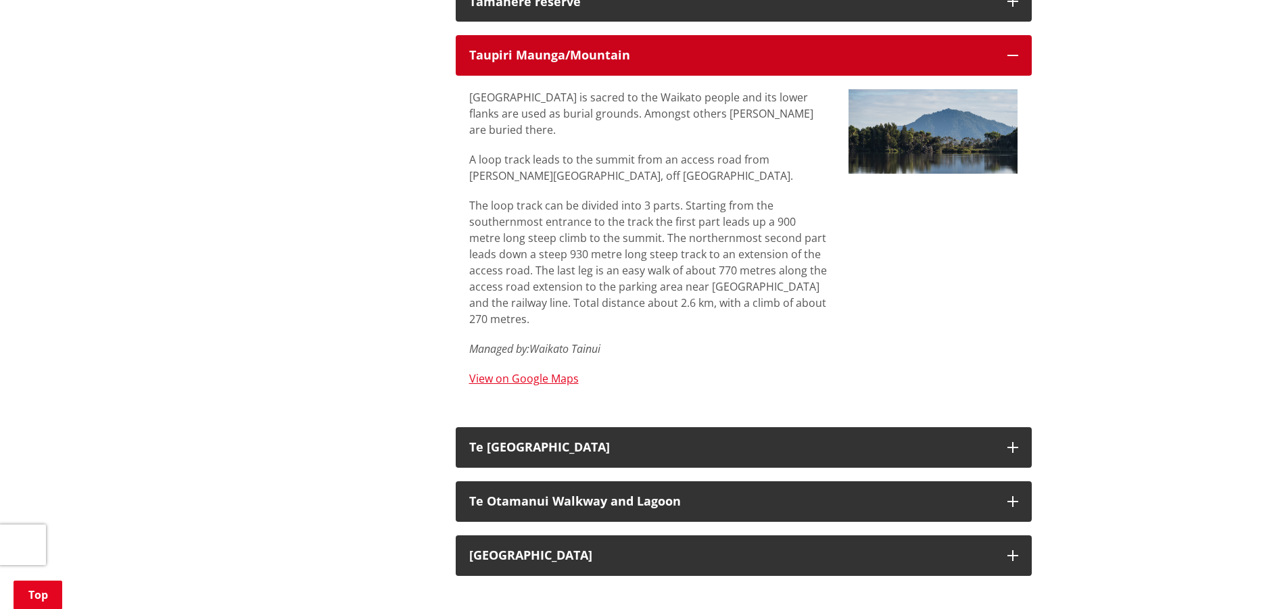
scroll to position [5594, 0]
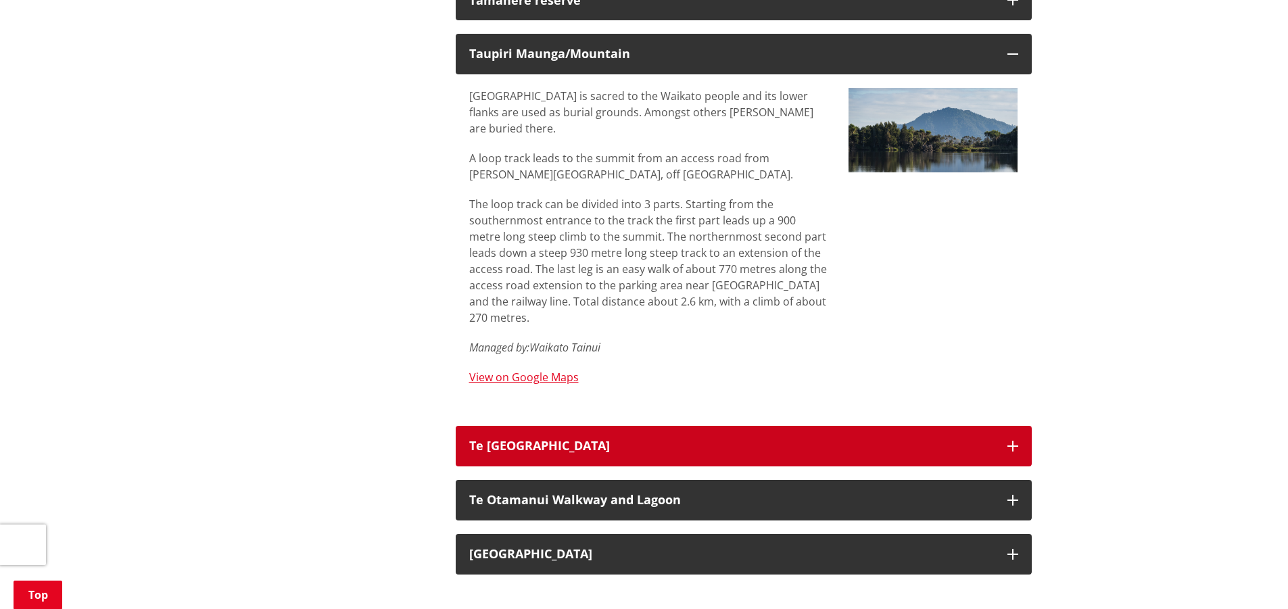
click at [1013, 441] on icon "button" at bounding box center [1012, 446] width 11 height 11
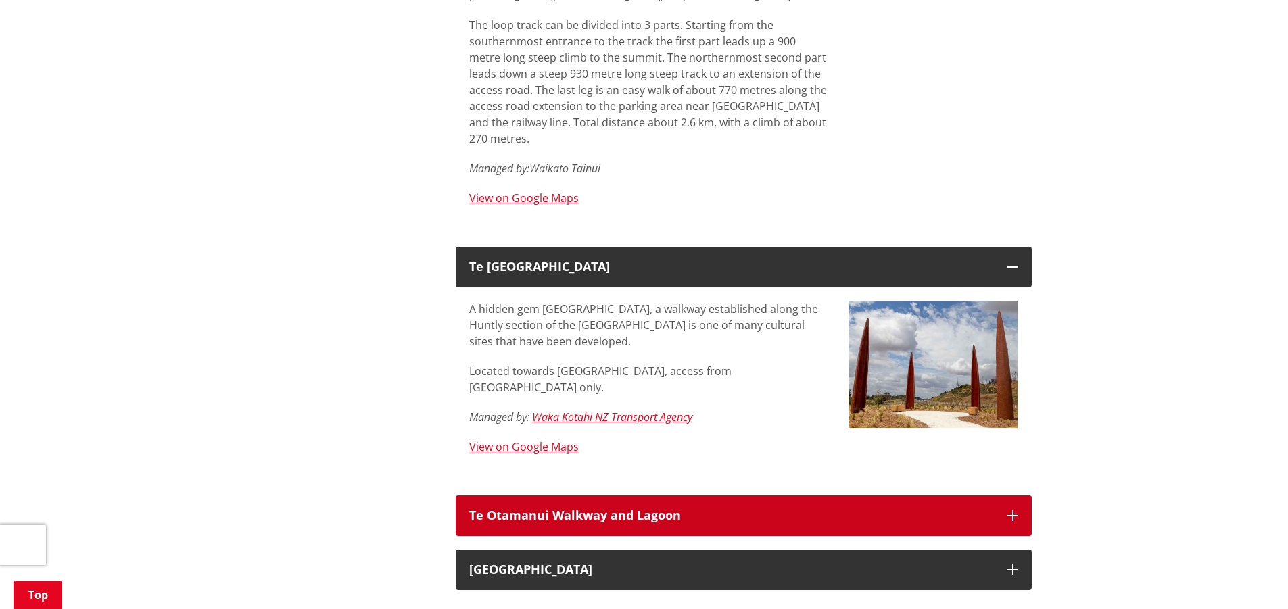
scroll to position [5780, 0]
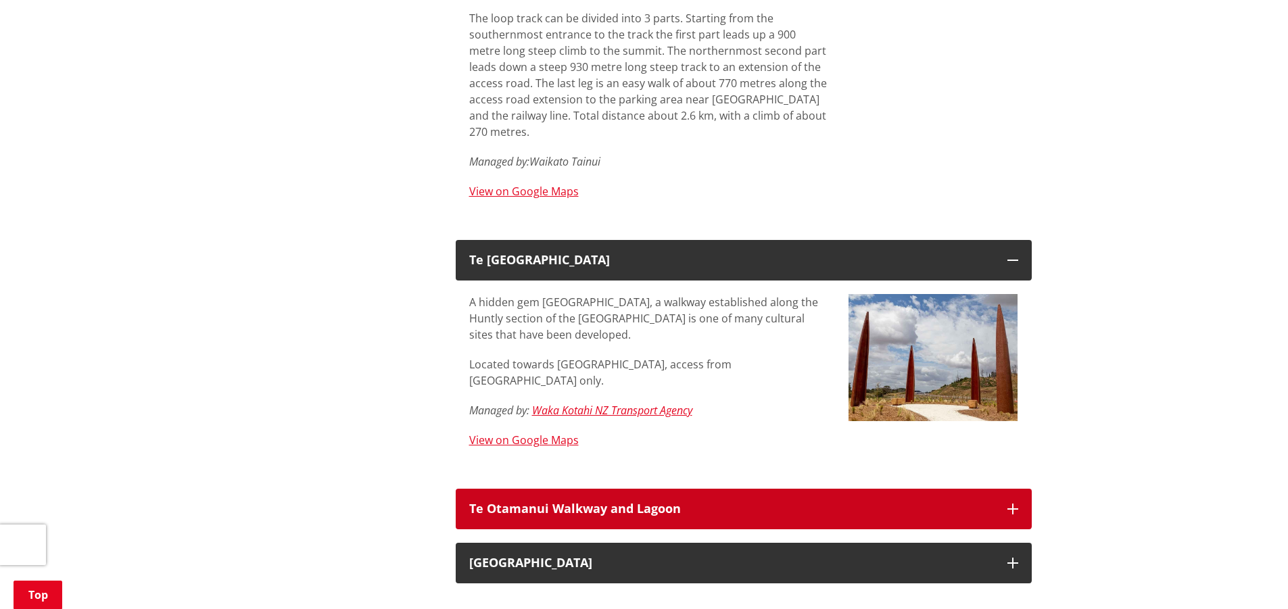
click at [1013, 504] on icon "button" at bounding box center [1012, 509] width 11 height 11
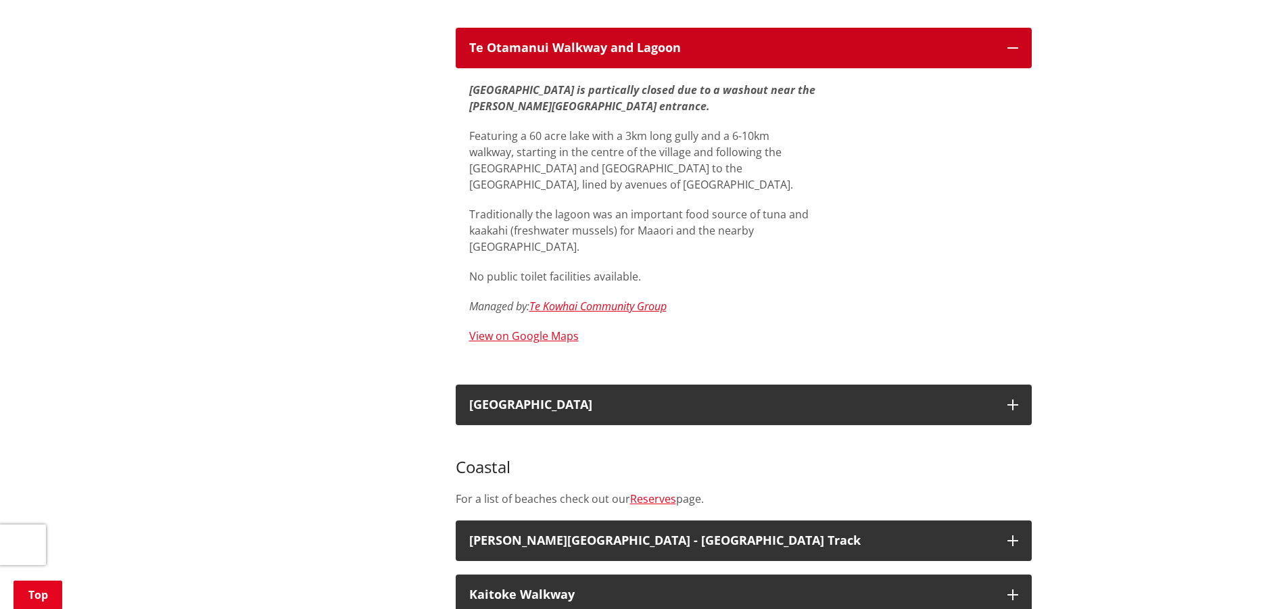
scroll to position [6253, 0]
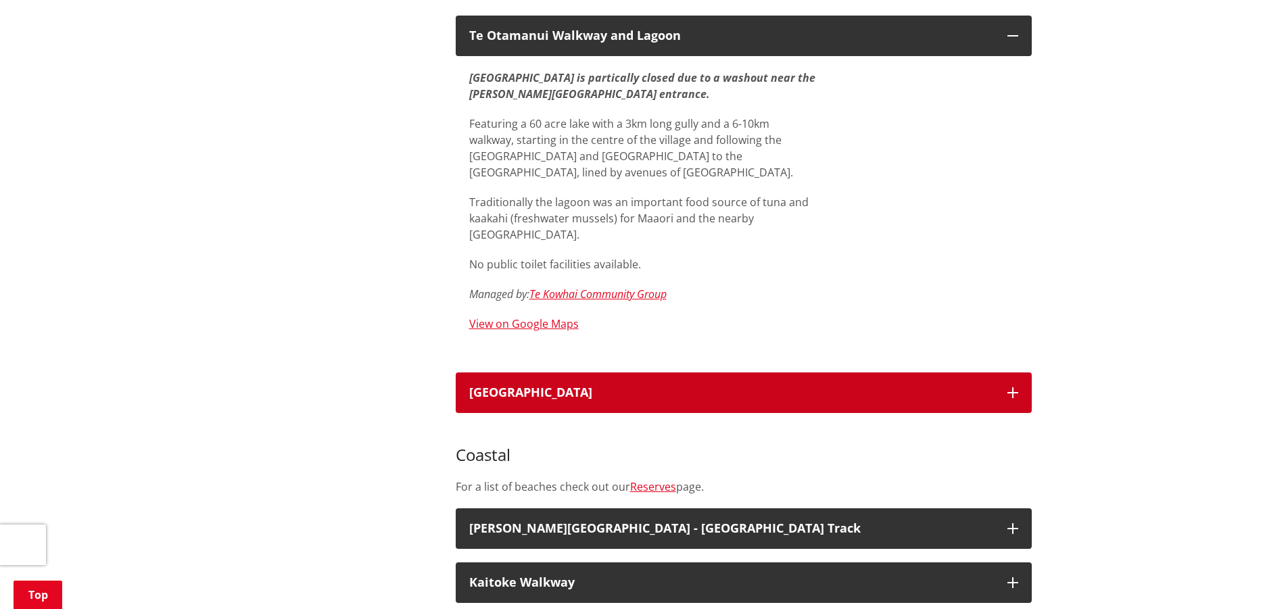
click at [1018, 372] on button "[GEOGRAPHIC_DATA]" at bounding box center [744, 392] width 576 height 41
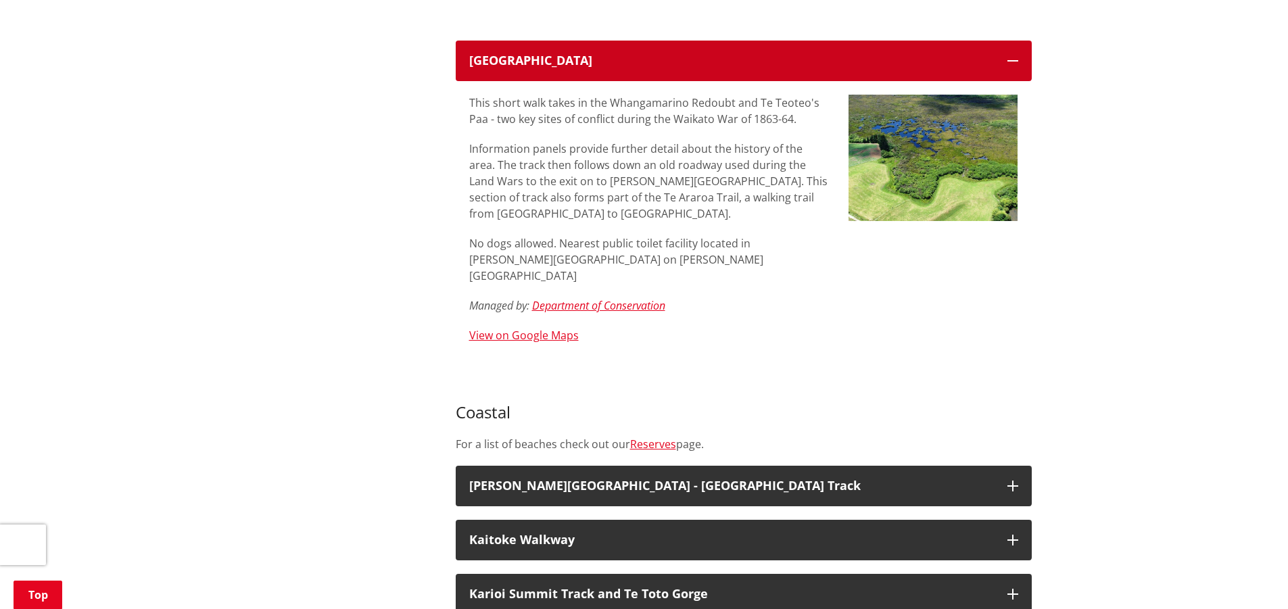
scroll to position [6726, 0]
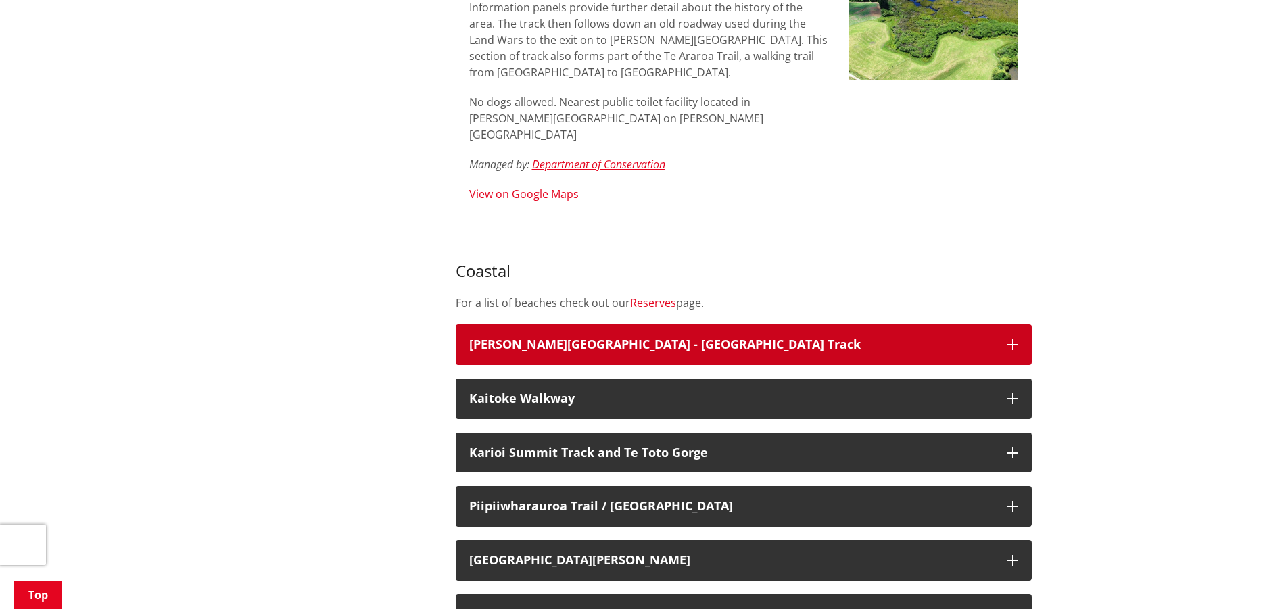
click at [1011, 339] on icon "button" at bounding box center [1012, 344] width 11 height 11
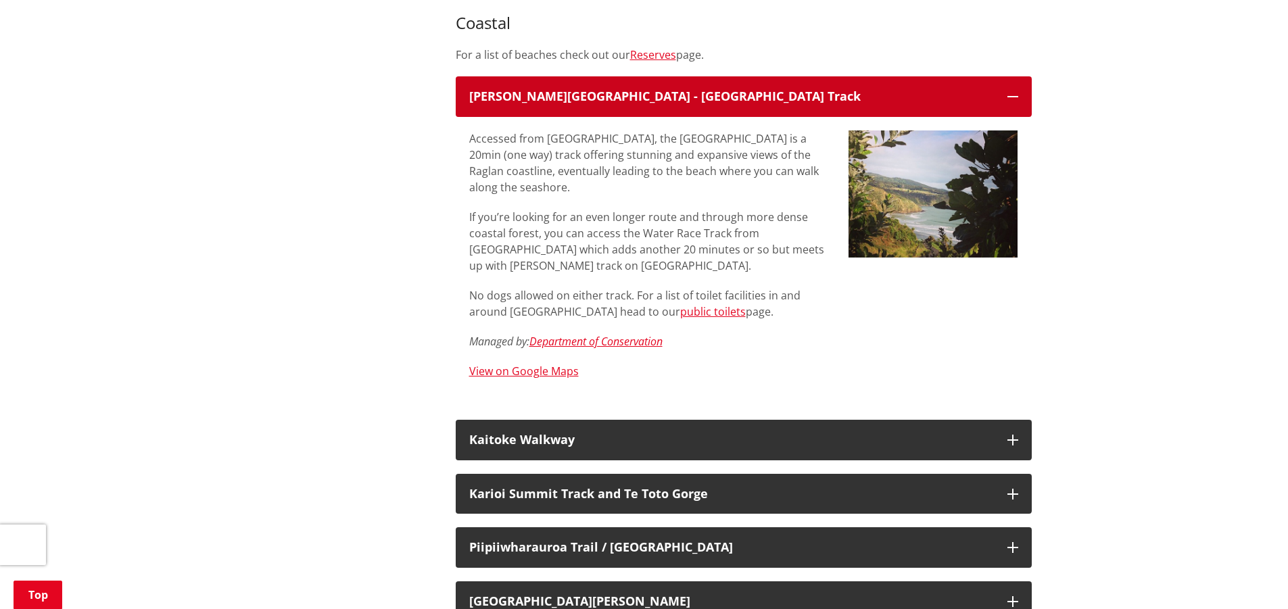
scroll to position [6997, 0]
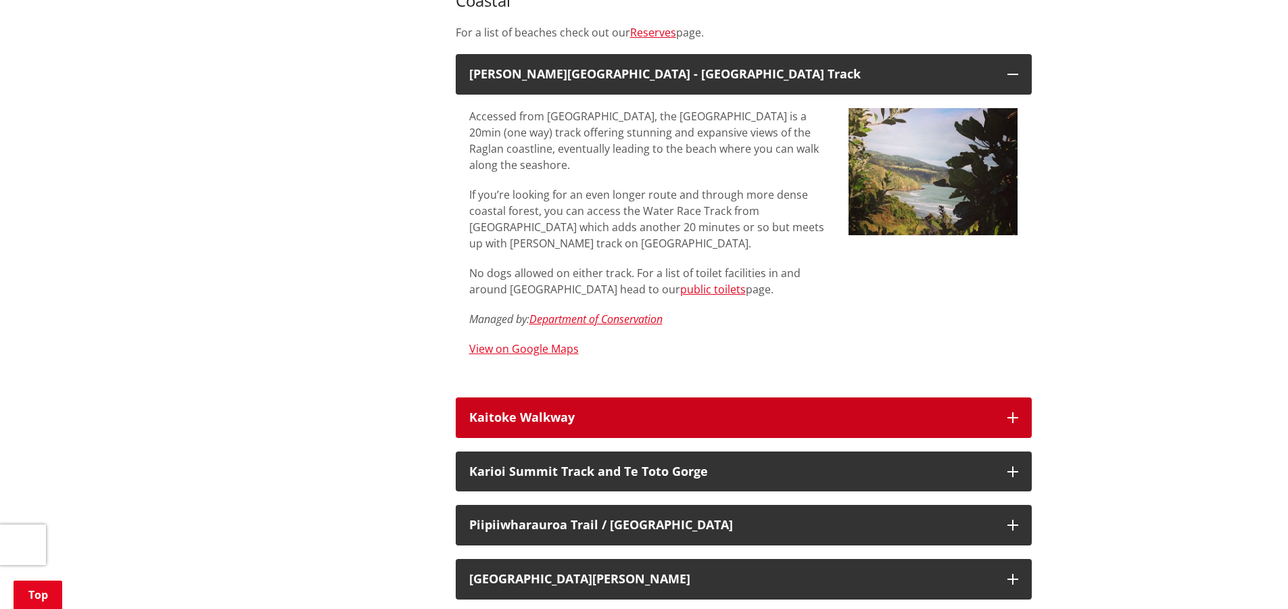
click at [1007, 412] on icon "button" at bounding box center [1012, 417] width 11 height 11
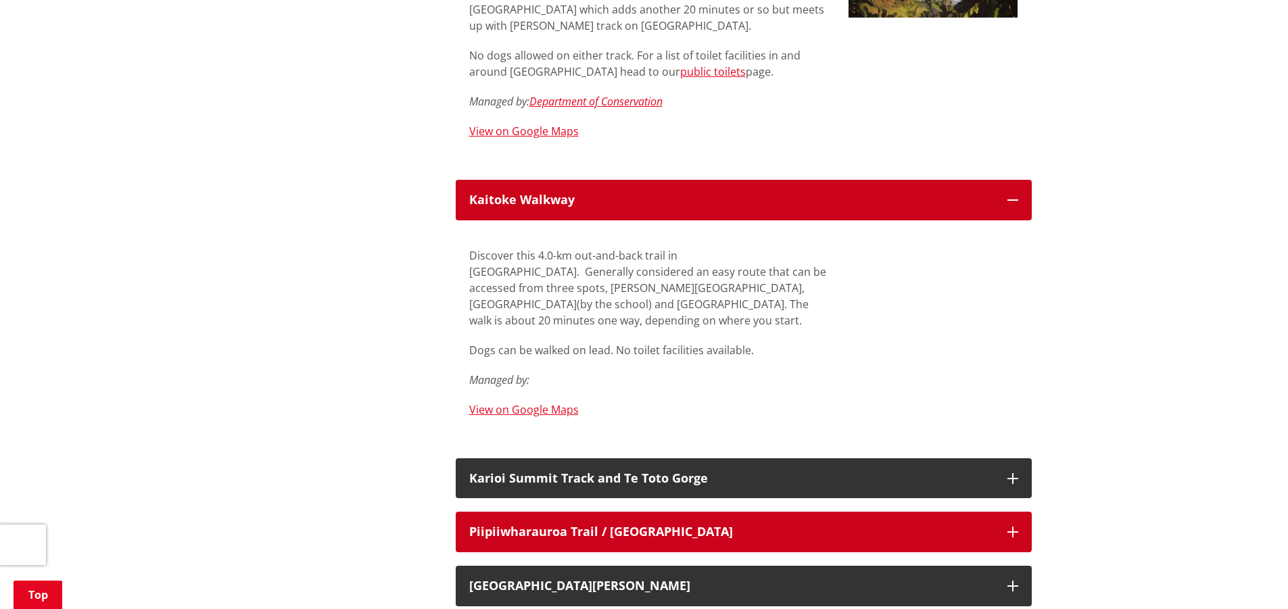
scroll to position [7216, 0]
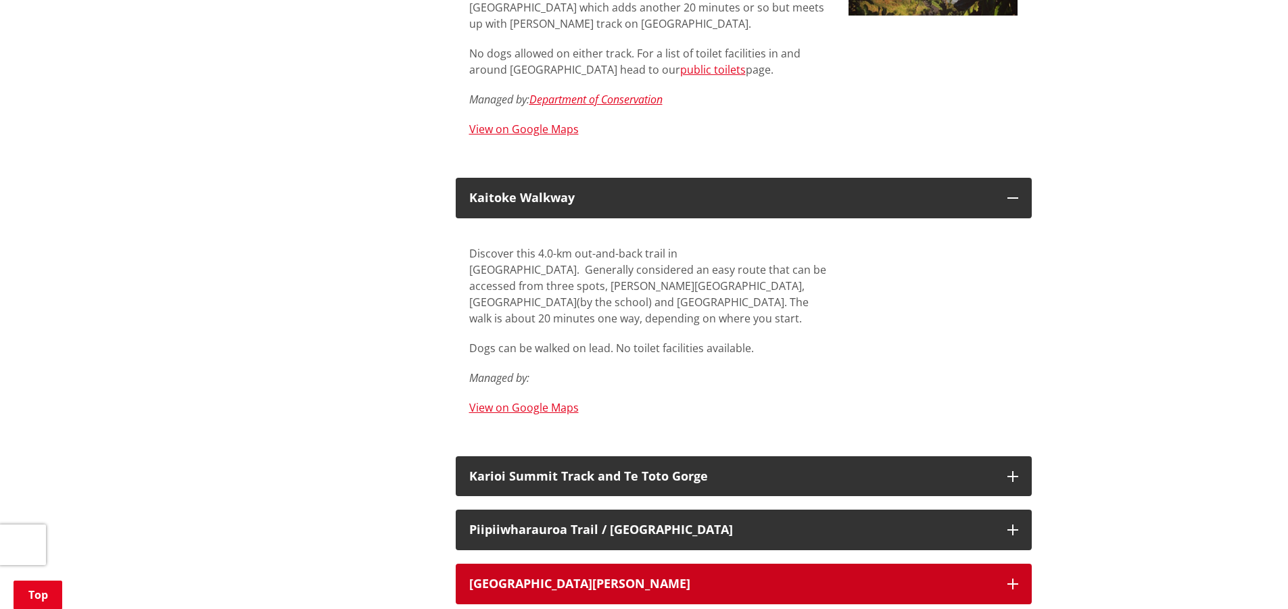
click at [1013, 579] on icon "button" at bounding box center [1012, 584] width 11 height 11
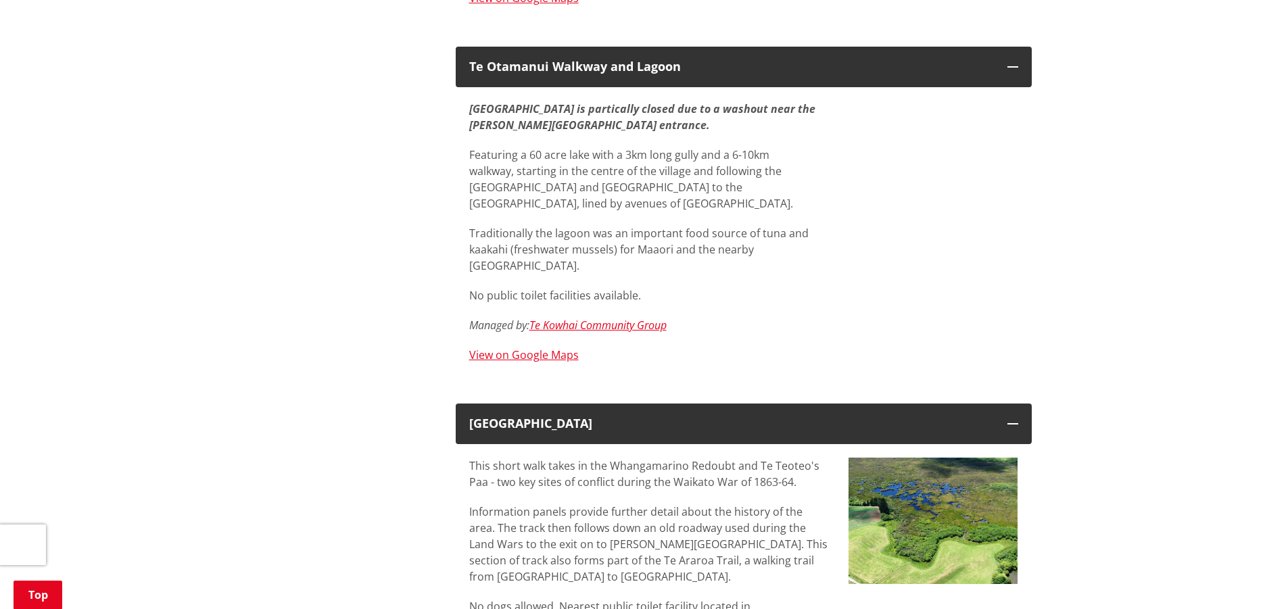
scroll to position [6219, 0]
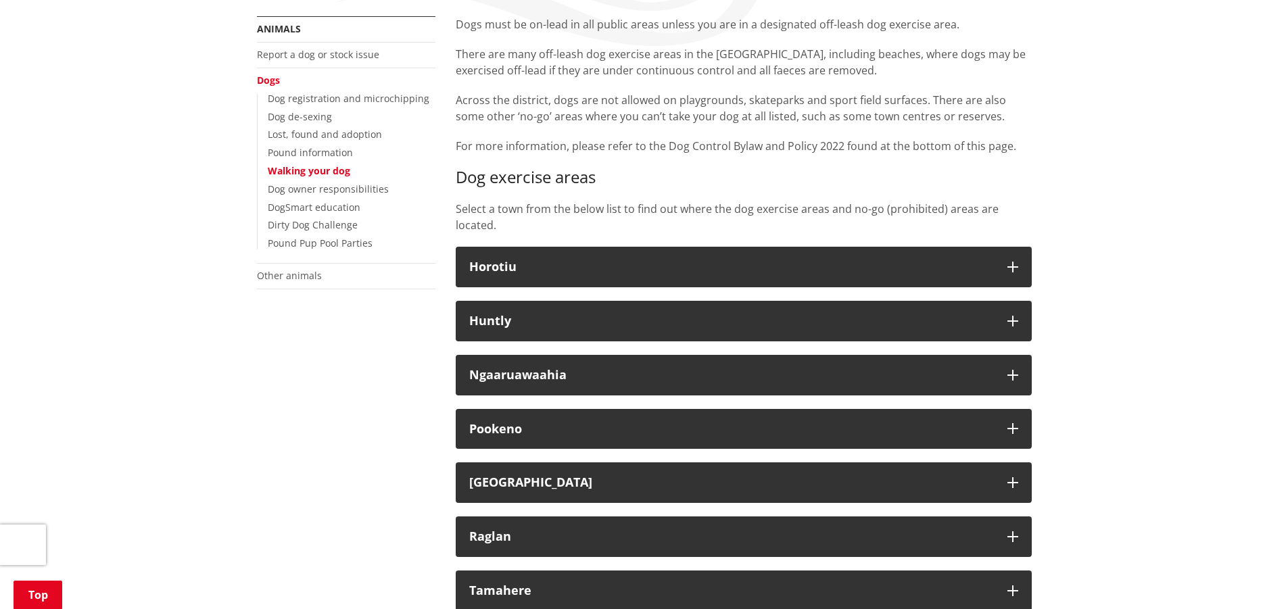
scroll to position [186, 0]
